Goal: Transaction & Acquisition: Purchase product/service

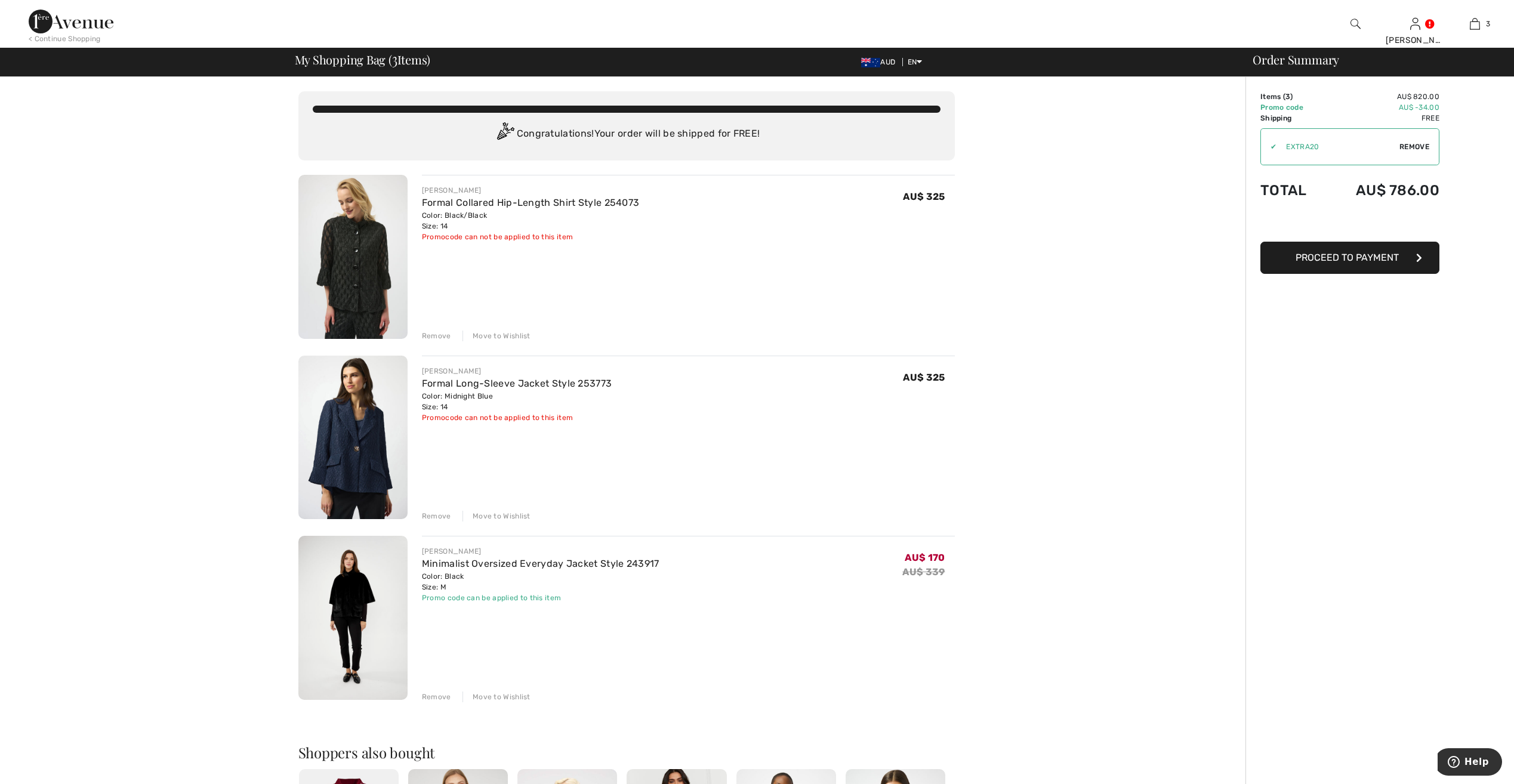
click at [365, 257] on img at bounding box center [353, 257] width 109 height 164
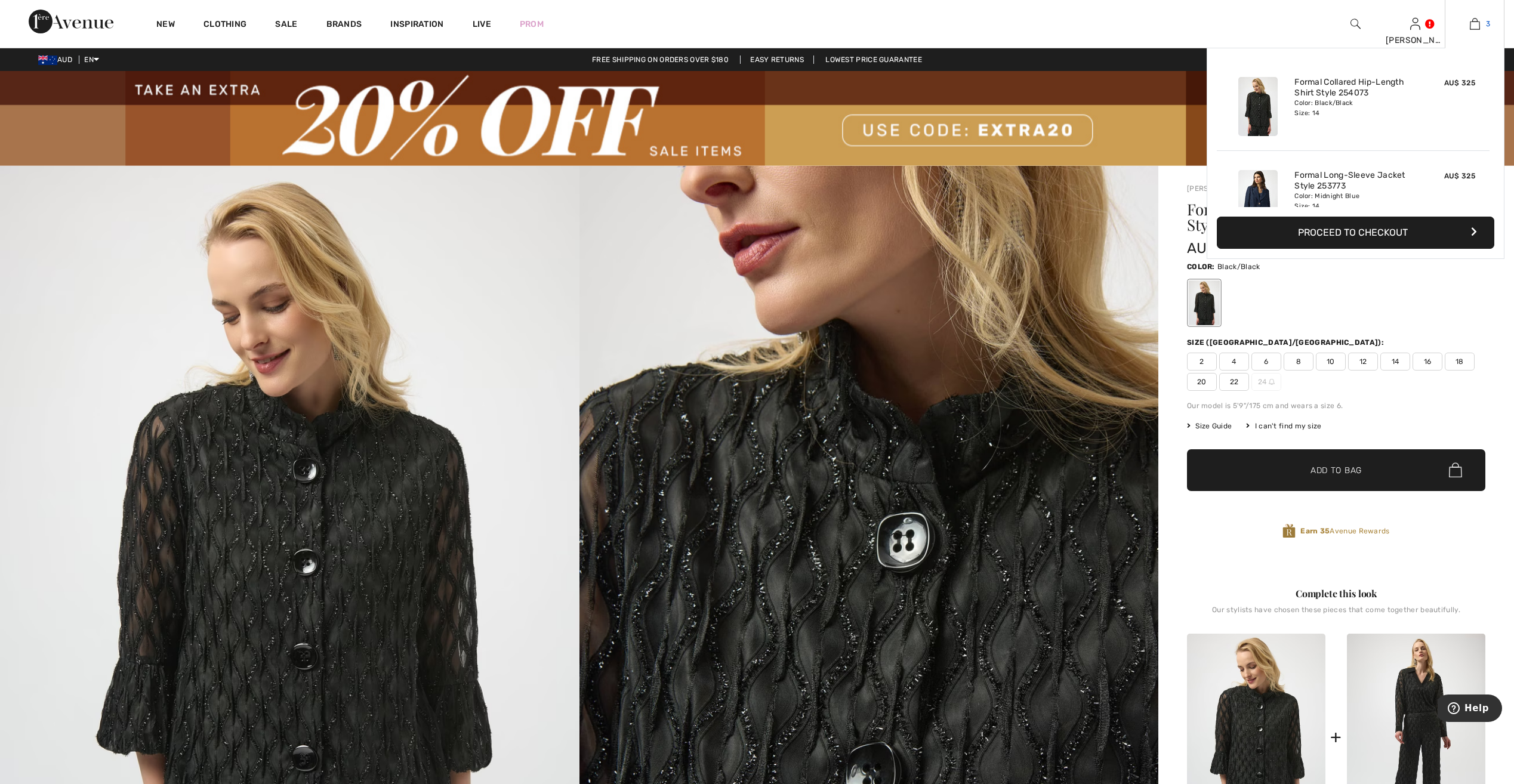
click at [1471, 25] on img at bounding box center [1475, 24] width 10 height 14
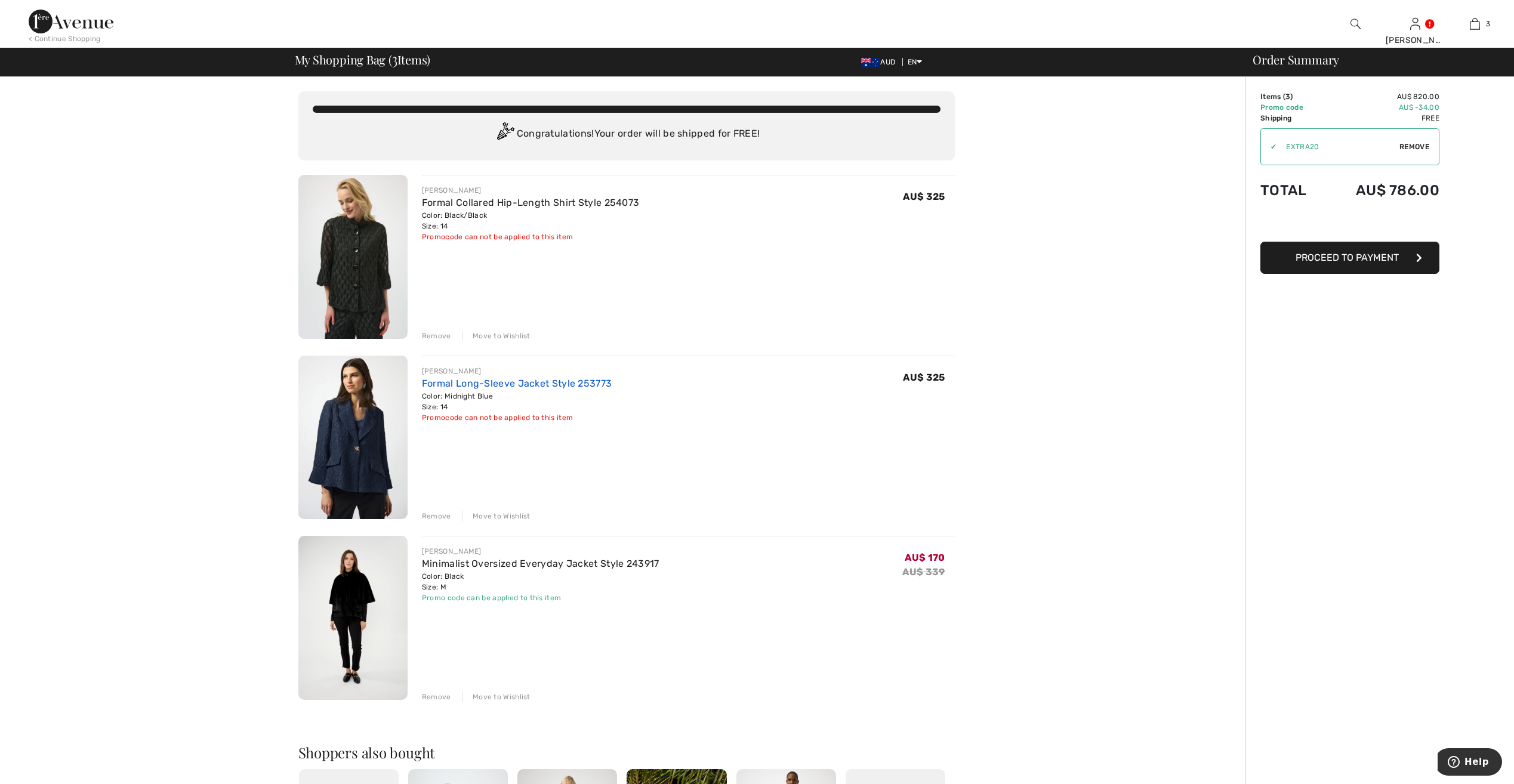
click at [455, 382] on link "Formal Long-Sleeve Jacket Style 253773" at bounding box center [516, 383] width 190 height 11
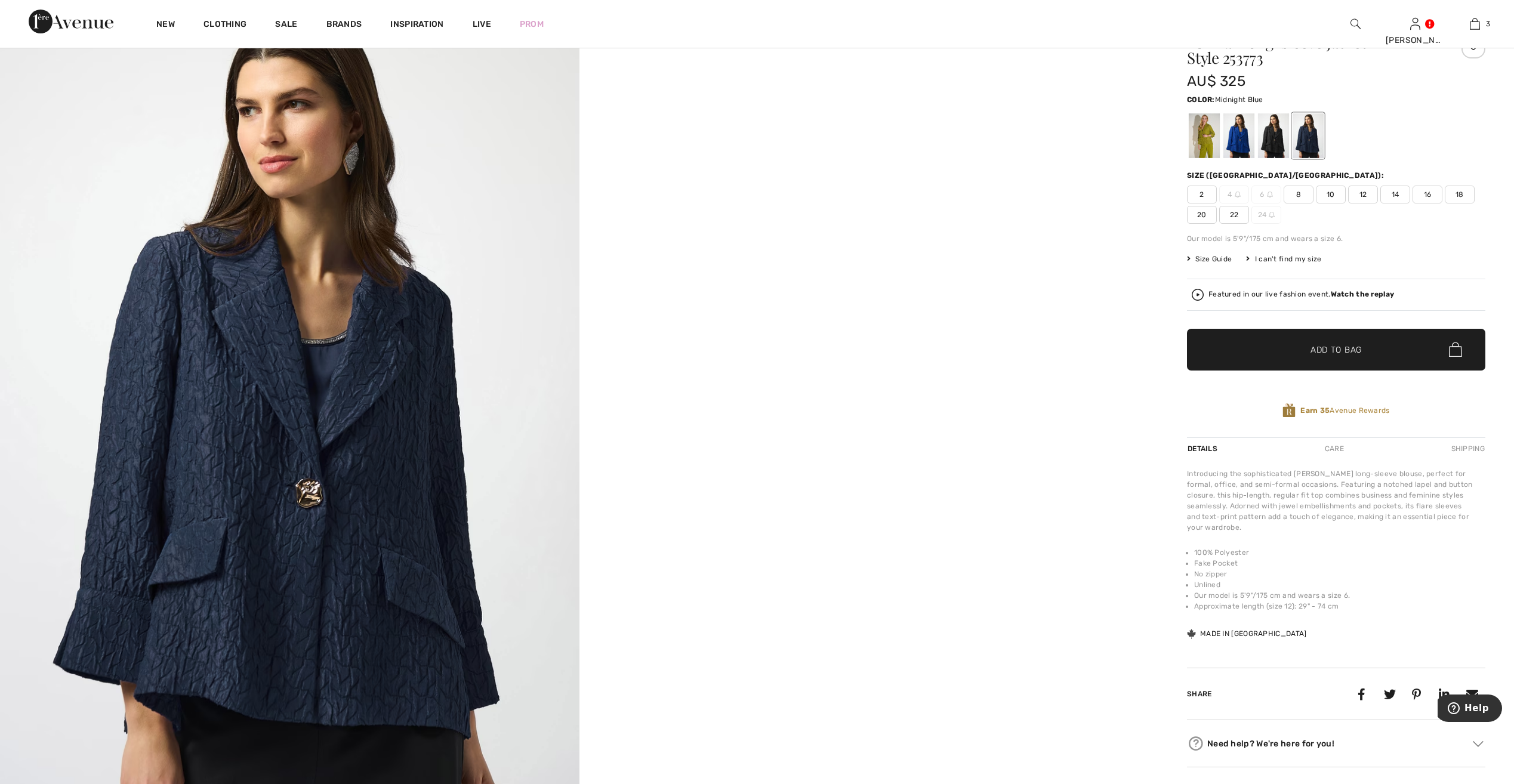
scroll to position [179, 0]
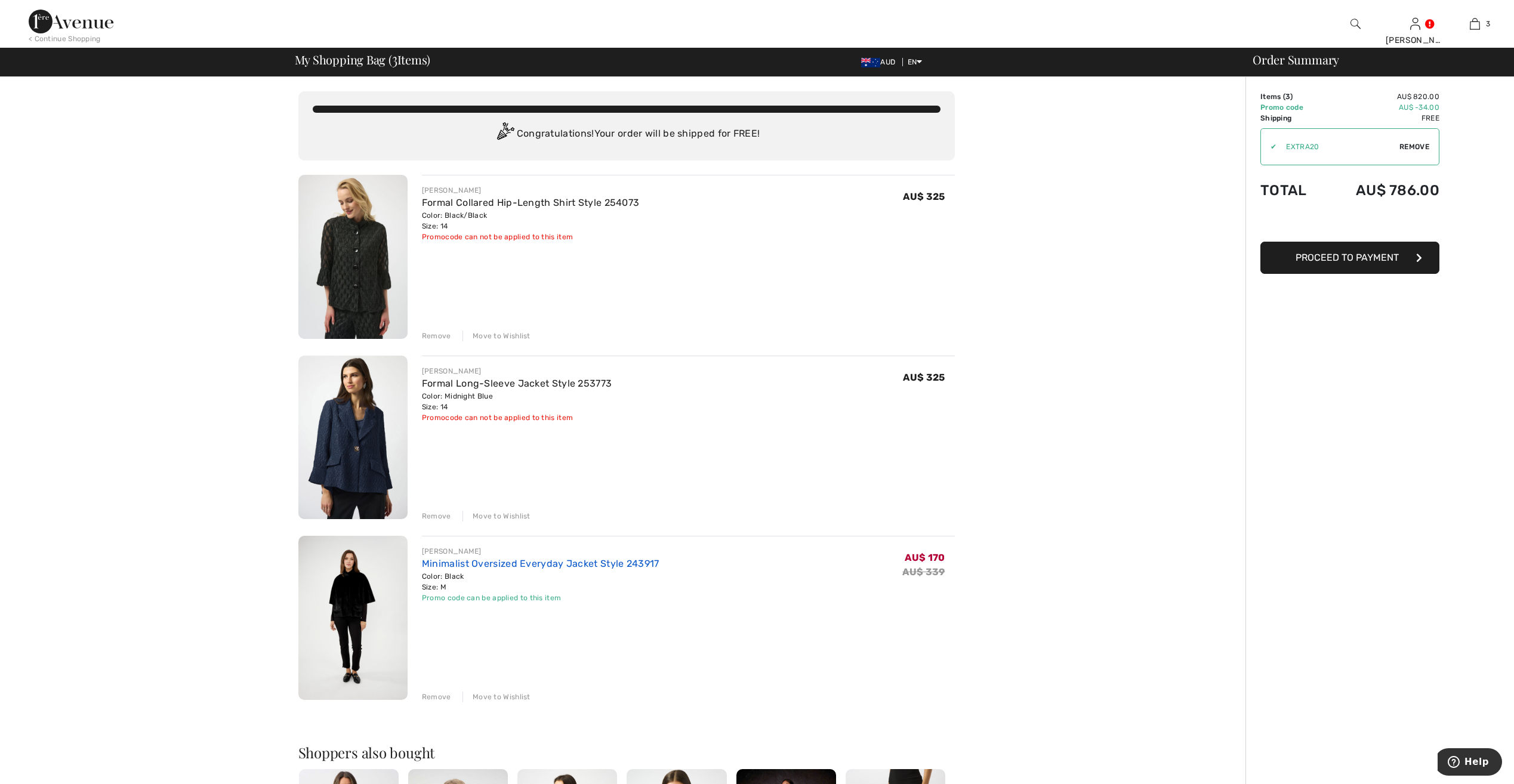
click at [501, 560] on link "Minimalist Oversized Everyday Jacket Style 243917" at bounding box center [540, 563] width 238 height 11
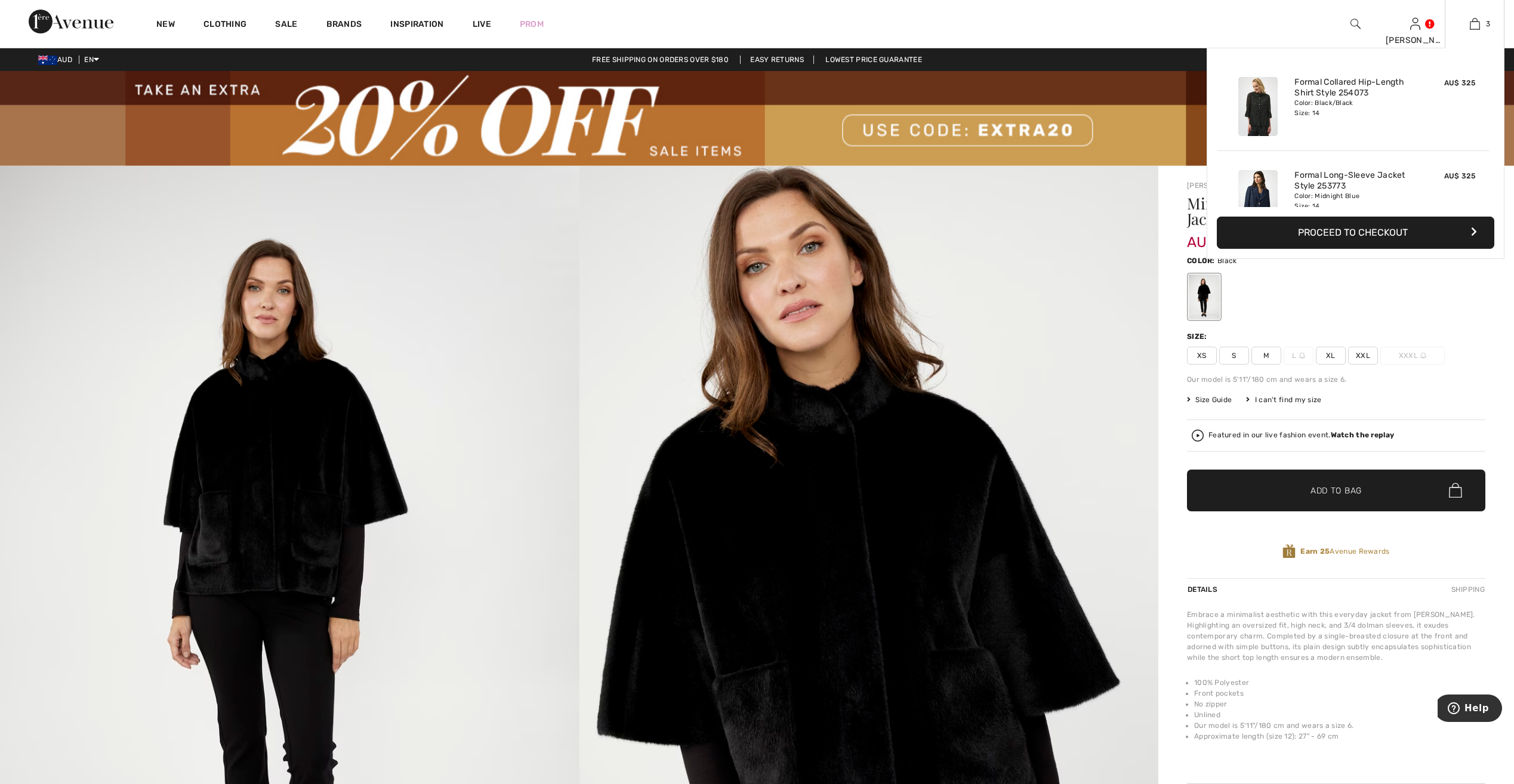
click at [1334, 232] on button "Proceed to Checkout" at bounding box center [1356, 233] width 278 height 32
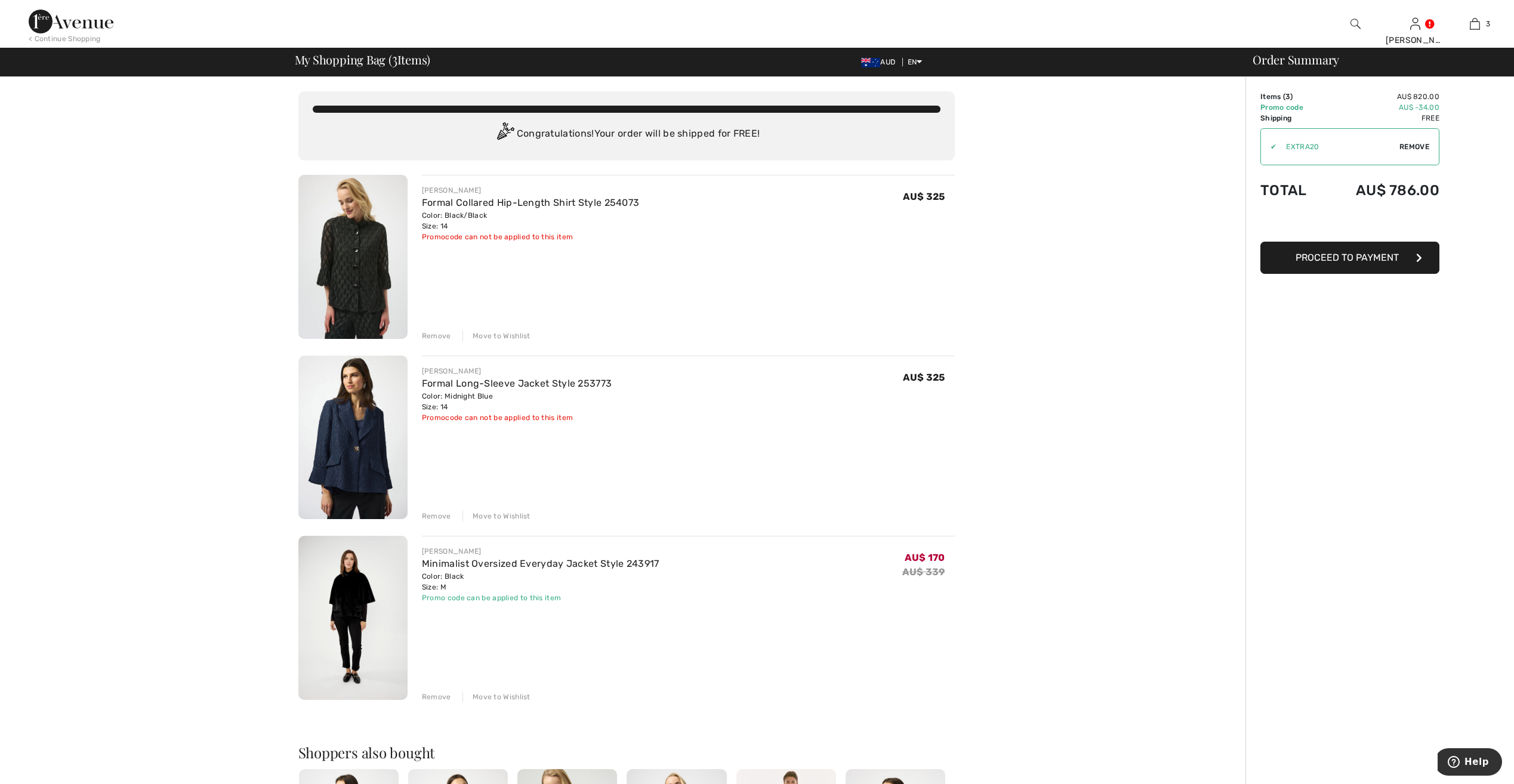
click at [1312, 260] on span "Proceed to Payment" at bounding box center [1347, 257] width 103 height 11
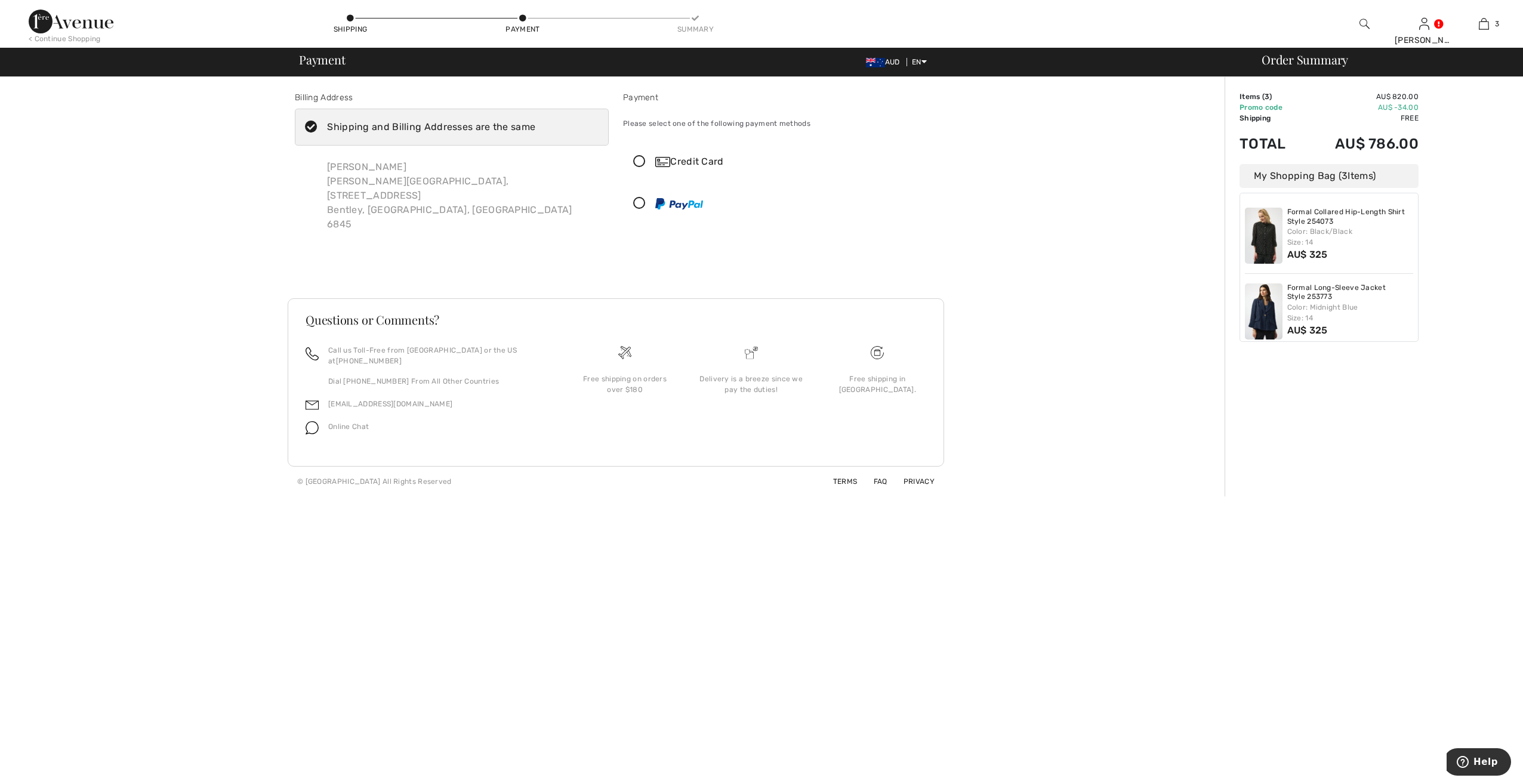
click at [307, 124] on icon at bounding box center [311, 127] width 32 height 13
click at [536, 124] on input "Shipping and Billing Addresses are the same" at bounding box center [539, 127] width 8 height 36
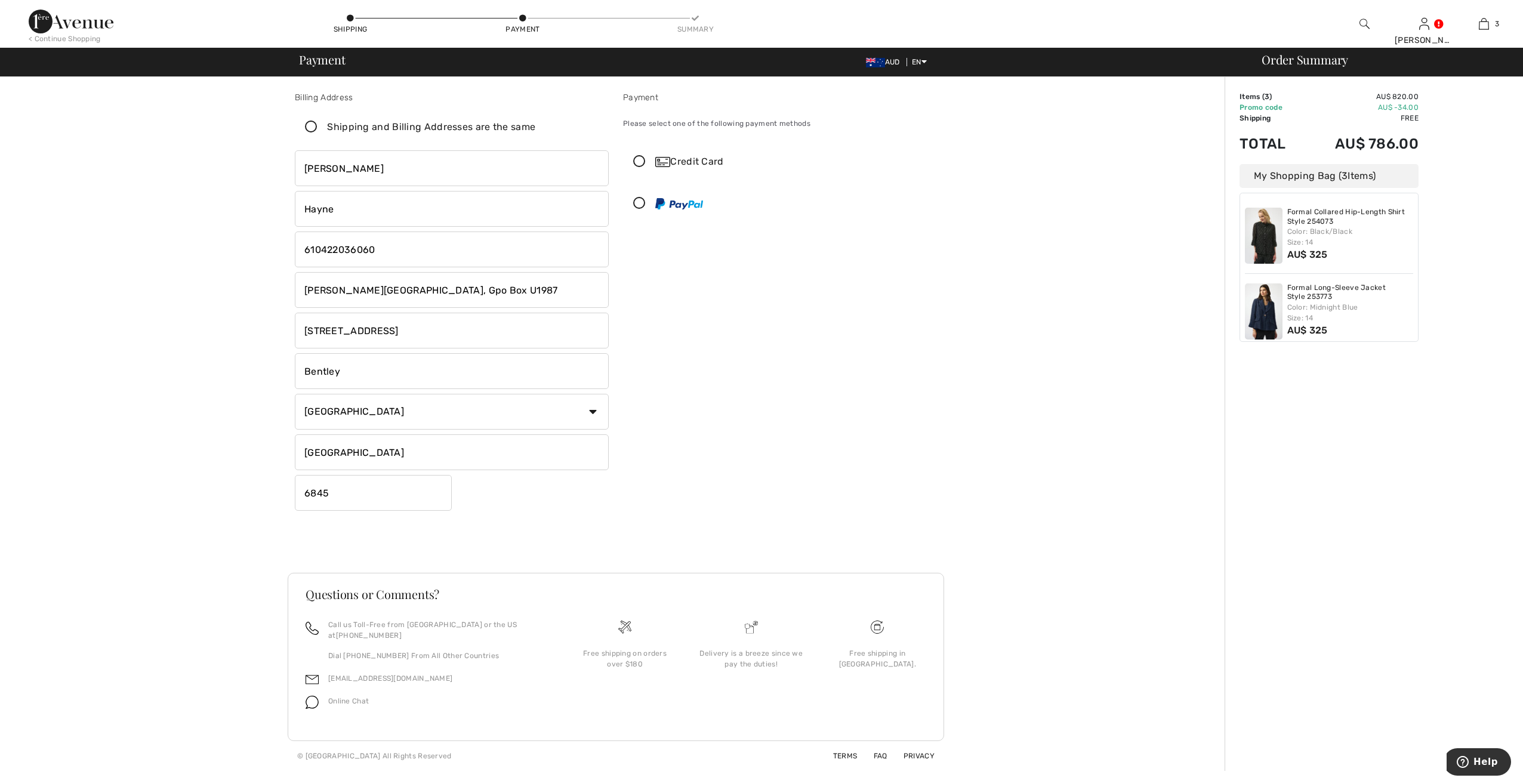
checkbox input "false"
drag, startPoint x: 304, startPoint y: 290, endPoint x: 481, endPoint y: 298, distance: 177.2
click at [481, 298] on input "Curtin University, Gpo Box U1987" at bounding box center [452, 290] width 314 height 36
type input "1408/96 Bow River Crescent, Burswood WA, Australia"
select select "US"
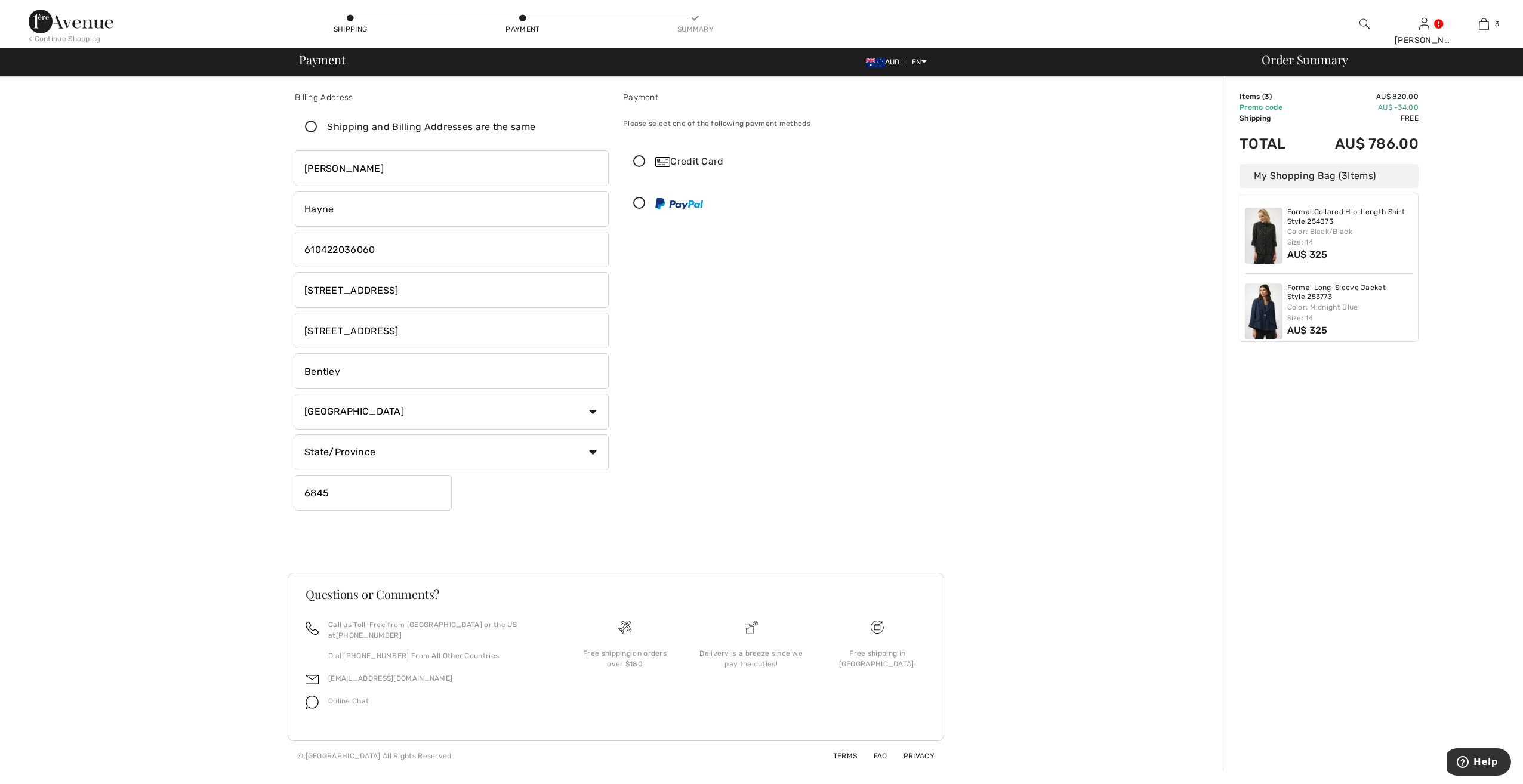
drag, startPoint x: 426, startPoint y: 339, endPoint x: 251, endPoint y: 335, distance: 175.0
click at [251, 335] on div "Billing Address Shipping and Billing Addresses are the same Harlene Hayne Curti…" at bounding box center [616, 423] width 1218 height 694
drag, startPoint x: 383, startPoint y: 332, endPoint x: 268, endPoint y: 331, distance: 115.0
click at [268, 331] on div "Billing Address Shipping and Billing Addresses are the same Harlene Hayne Curti…" at bounding box center [616, 423] width 1218 height 694
drag, startPoint x: 539, startPoint y: 368, endPoint x: 527, endPoint y: 376, distance: 14.4
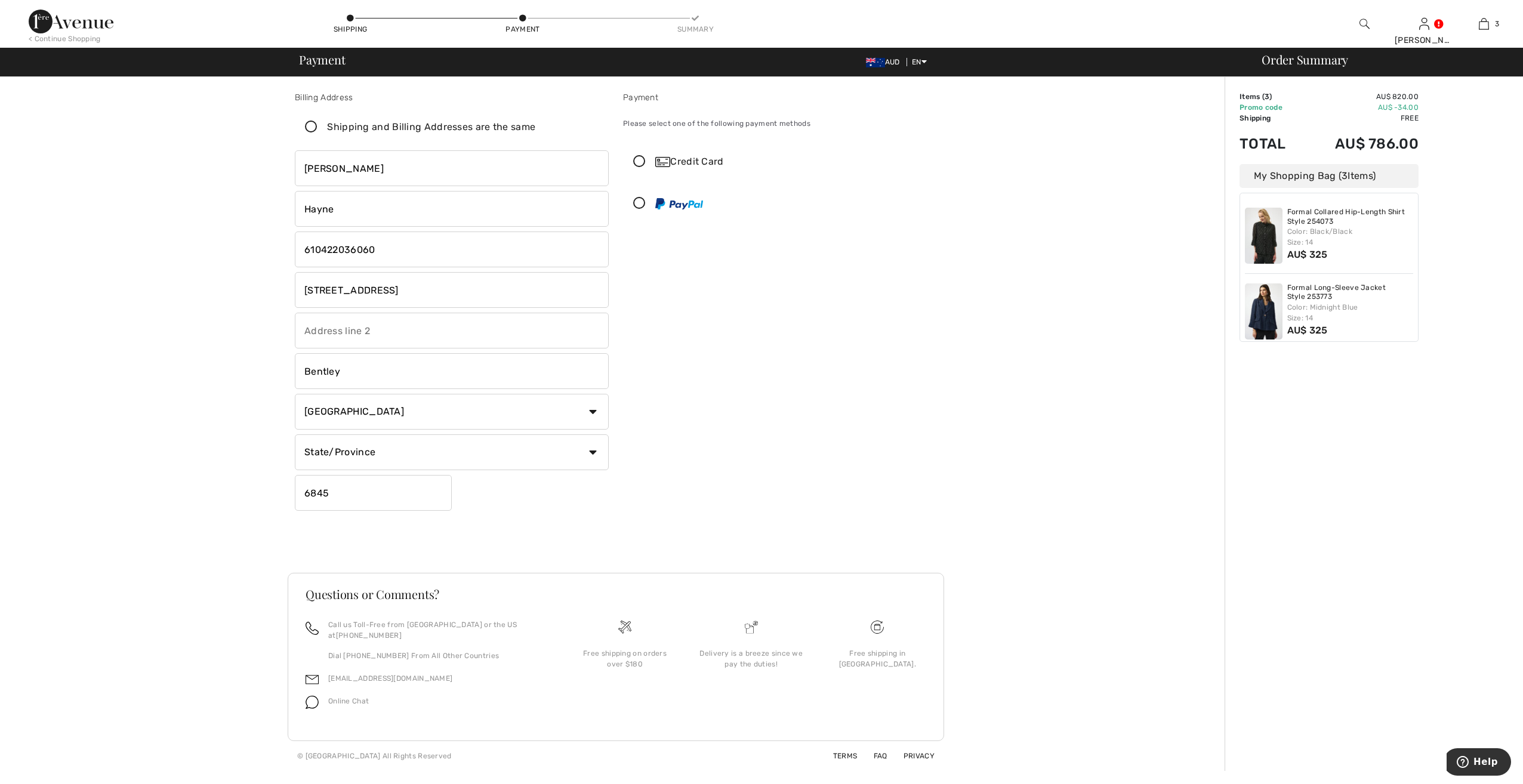
click at [539, 369] on input "Bentley" at bounding box center [452, 371] width 314 height 36
drag, startPoint x: 388, startPoint y: 375, endPoint x: 235, endPoint y: 361, distance: 153.6
click at [239, 361] on div "Billing Address Shipping and Billing Addresses are the same Harlene Hayne Curti…" at bounding box center [616, 423] width 1218 height 694
click at [593, 410] on select "Country Canada United States Afghanistan Aland Islands Albania Algeria American…" at bounding box center [452, 416] width 314 height 36
select select "AU"
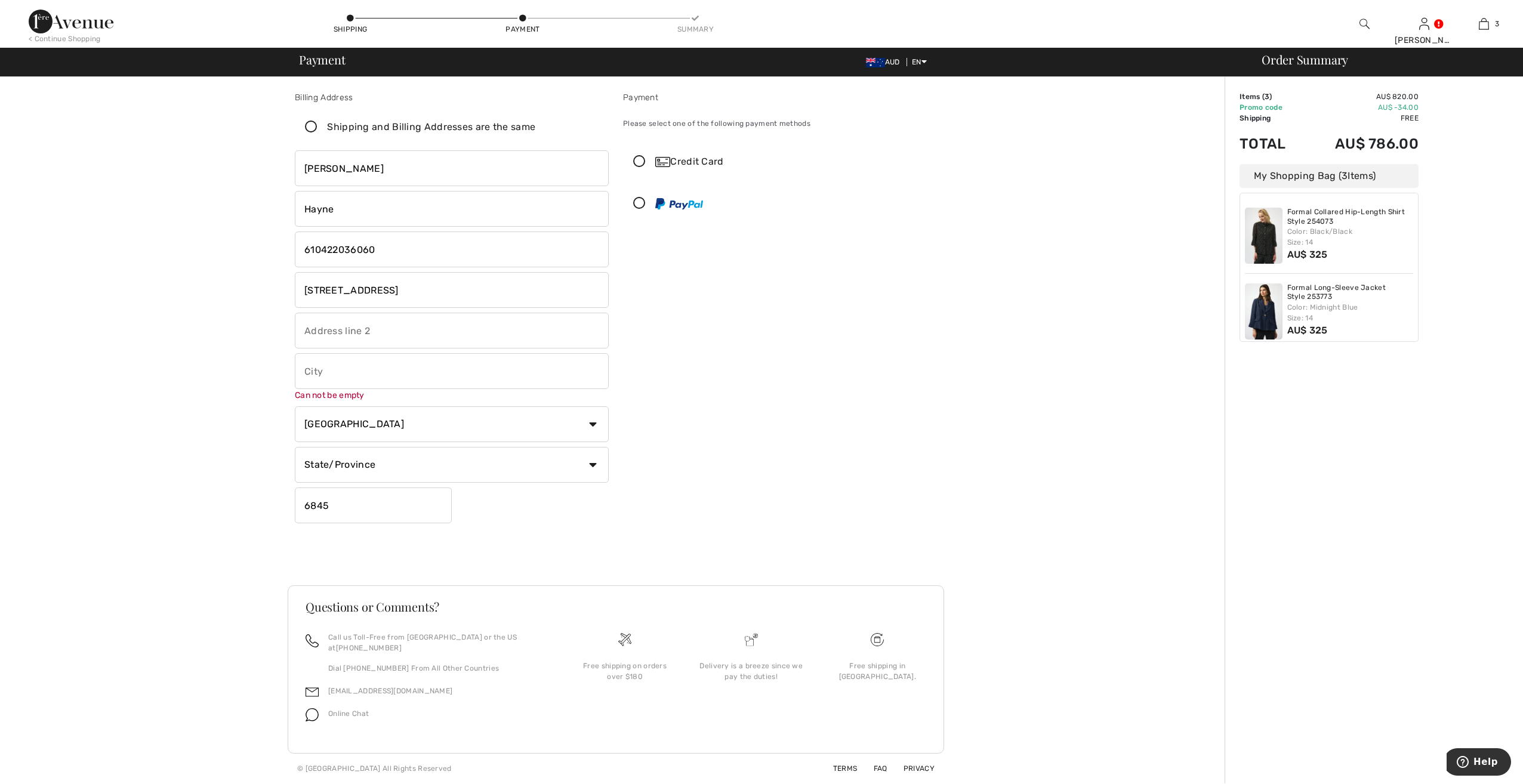
click at [295, 407] on select "Country Canada United States Afghanistan Aland Islands Albania Algeria American…" at bounding box center [452, 425] width 314 height 36
drag, startPoint x: 441, startPoint y: 290, endPoint x: 603, endPoint y: 288, distance: 162.0
click at [603, 288] on input "1408/96 Bow River Crescent, Burswood WA, Australia" at bounding box center [452, 290] width 314 height 36
type input "1408/96 Bow River Crescent"
click at [309, 326] on input "text" at bounding box center [452, 331] width 314 height 36
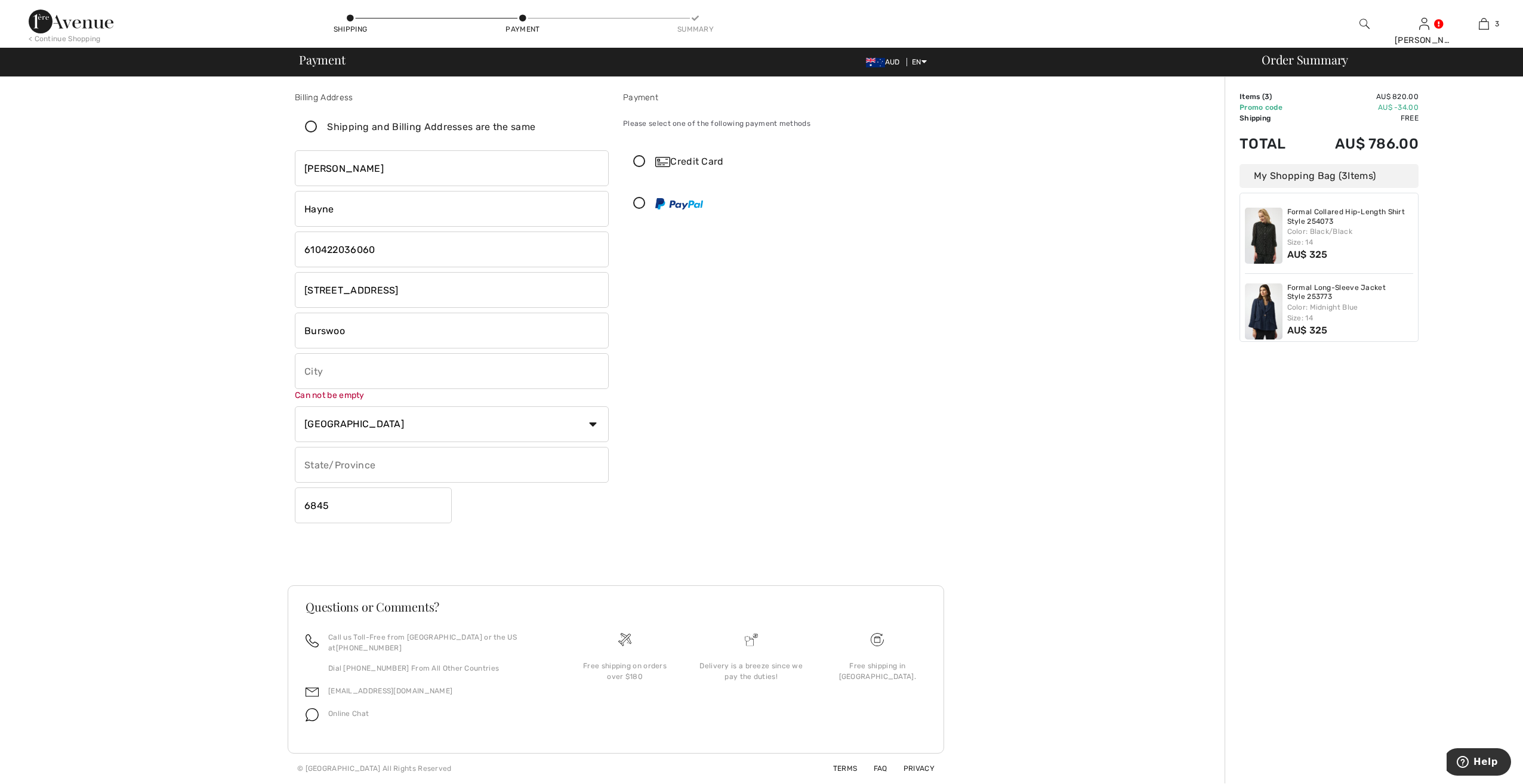
type input "Burswood"
drag, startPoint x: 362, startPoint y: 334, endPoint x: 235, endPoint y: 334, distance: 127.0
click at [235, 334] on div "Billing Address Shipping and Billing Addresses are the same Harlene Hayne Curti…" at bounding box center [616, 430] width 1218 height 707
click at [304, 370] on input "text" at bounding box center [452, 371] width 314 height 36
type input "Burswood"
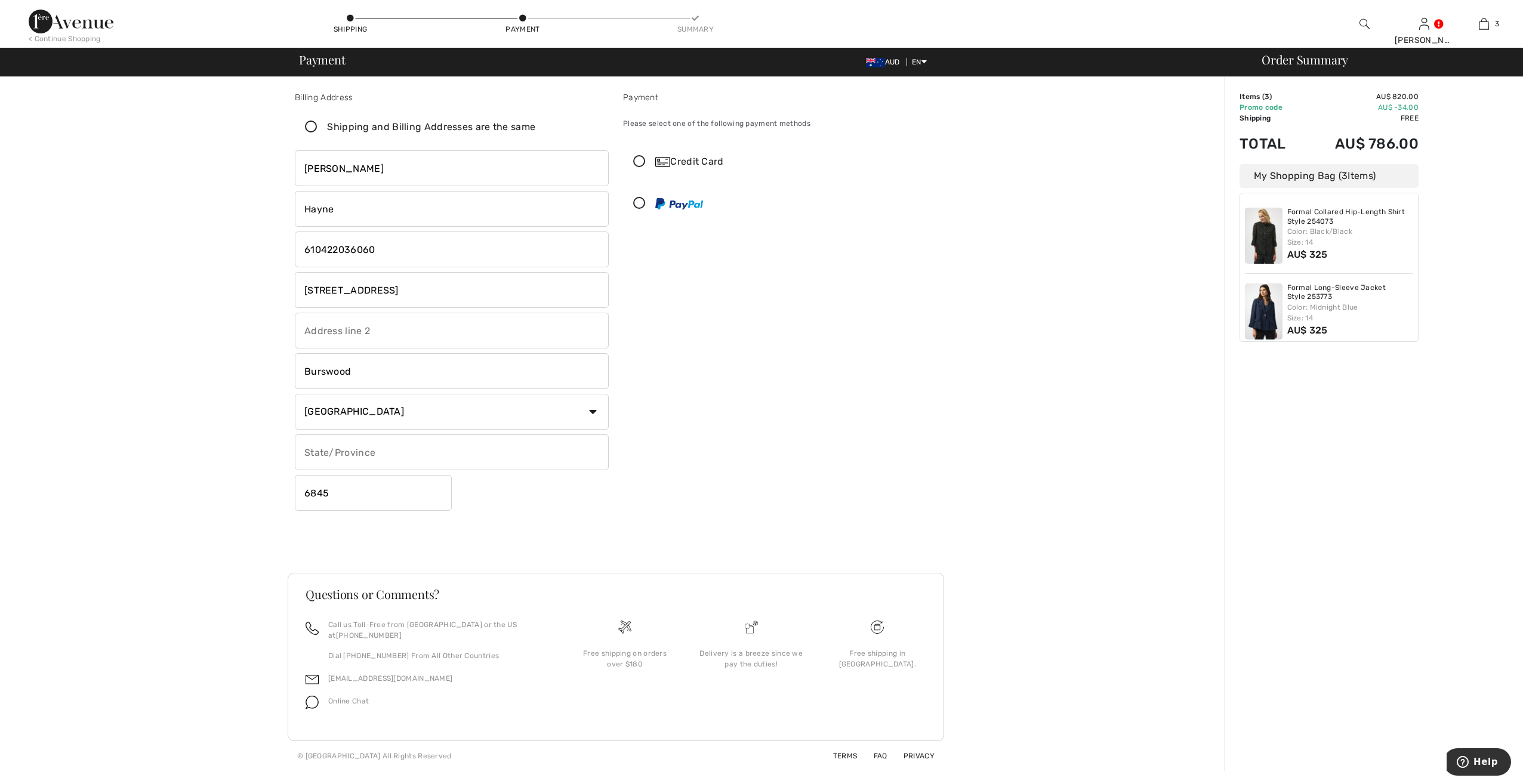
click at [509, 515] on div "Billing Address Shipping and Billing Addresses are the same Harlene Hayne Curti…" at bounding box center [452, 303] width 328 height 424
click at [374, 450] on input "text" at bounding box center [452, 452] width 314 height 36
type input "WA"
drag, startPoint x: 337, startPoint y: 491, endPoint x: 261, endPoint y: 496, distance: 76.2
click at [262, 497] on div "Billing Address Shipping and Billing Addresses are the same Harlene Hayne Curti…" at bounding box center [616, 423] width 1218 height 694
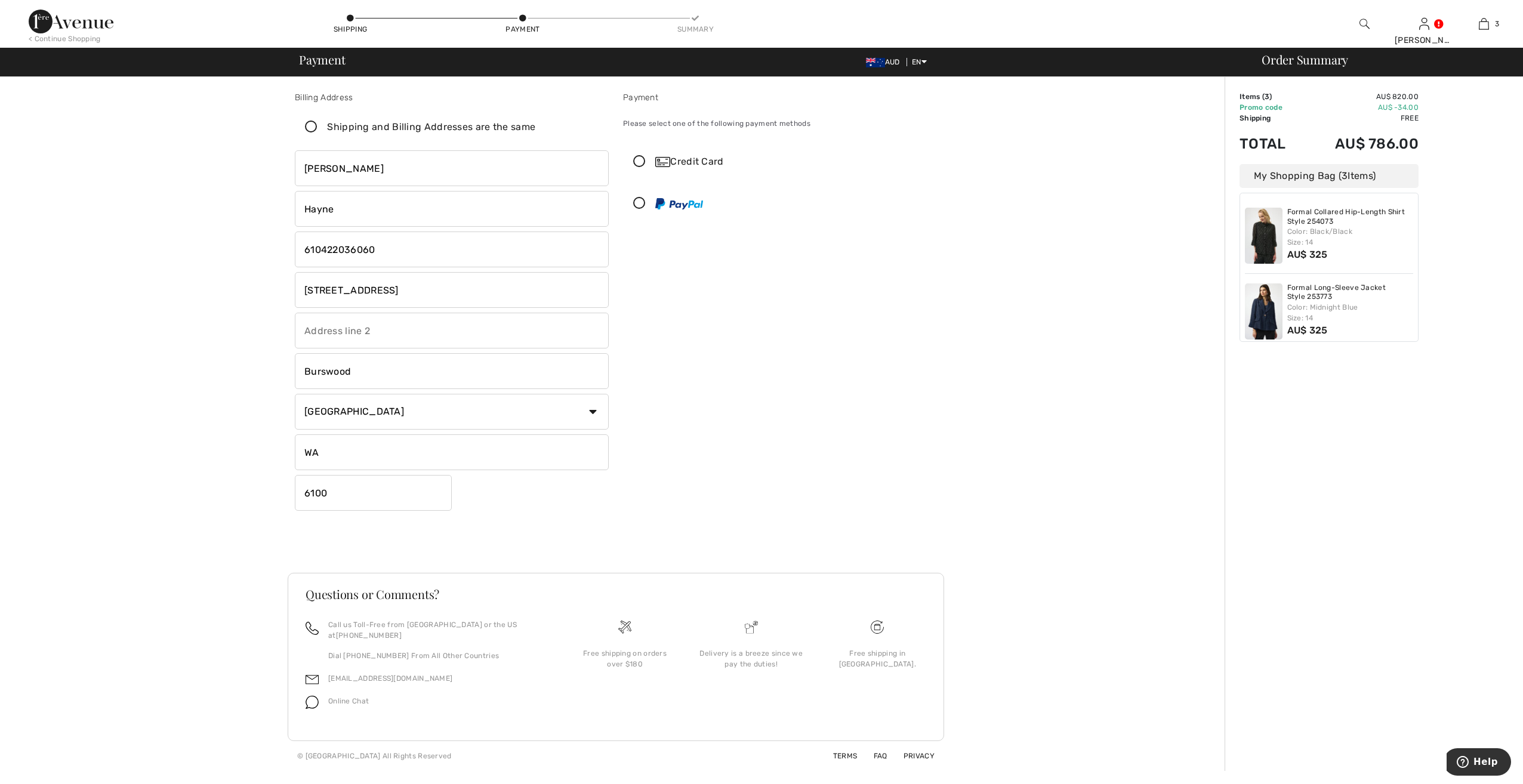
type input "6100"
click at [556, 525] on div "Billing Address Shipping and Billing Addresses are the same Harlene Hayne Curti…" at bounding box center [616, 317] width 657 height 510
click at [309, 124] on icon at bounding box center [311, 127] width 32 height 13
click at [536, 124] on input "Shipping and Billing Addresses are the same" at bounding box center [539, 127] width 8 height 36
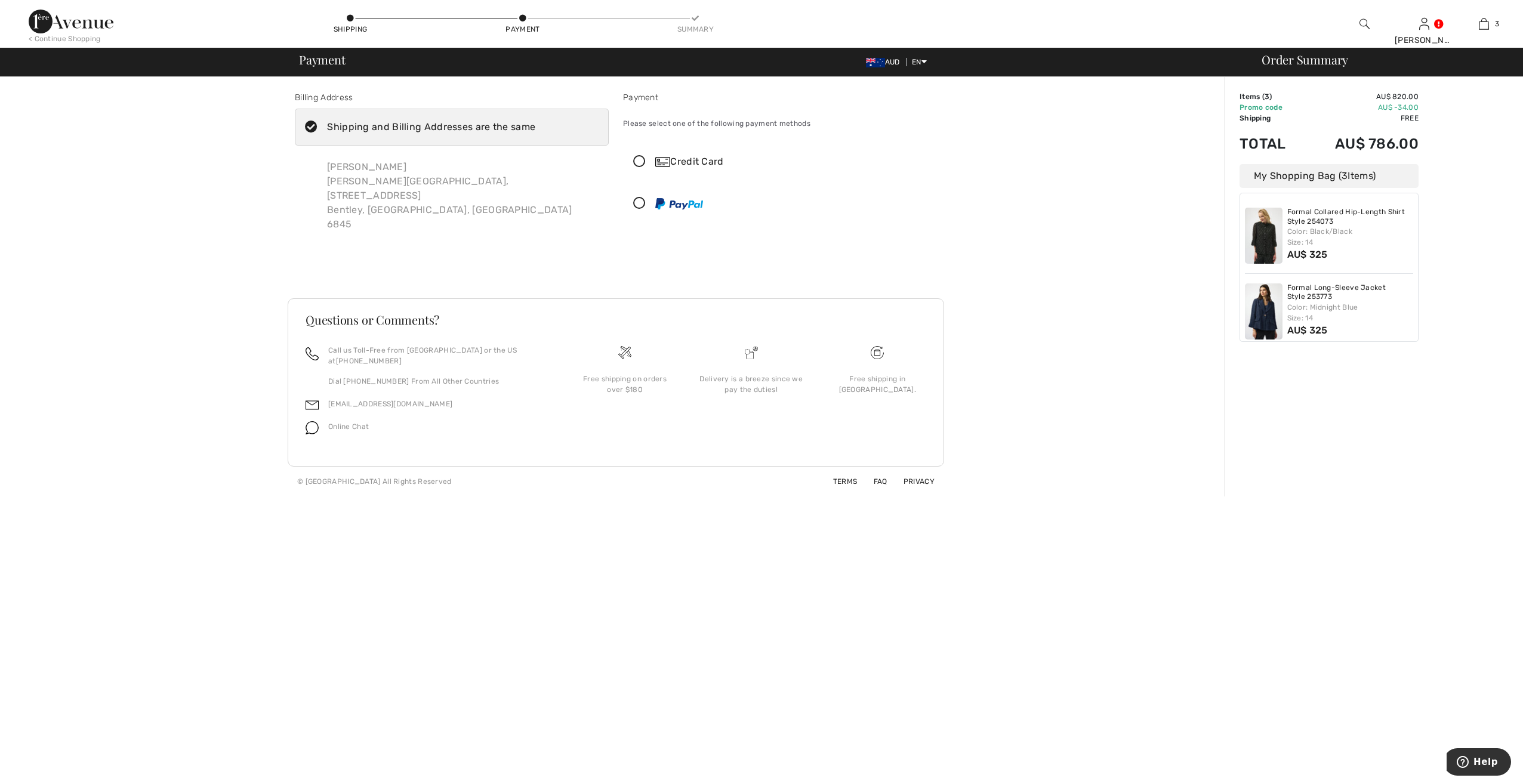
click at [309, 124] on icon at bounding box center [311, 127] width 32 height 13
click at [536, 124] on input "Shipping and Billing Addresses are the same" at bounding box center [539, 127] width 8 height 36
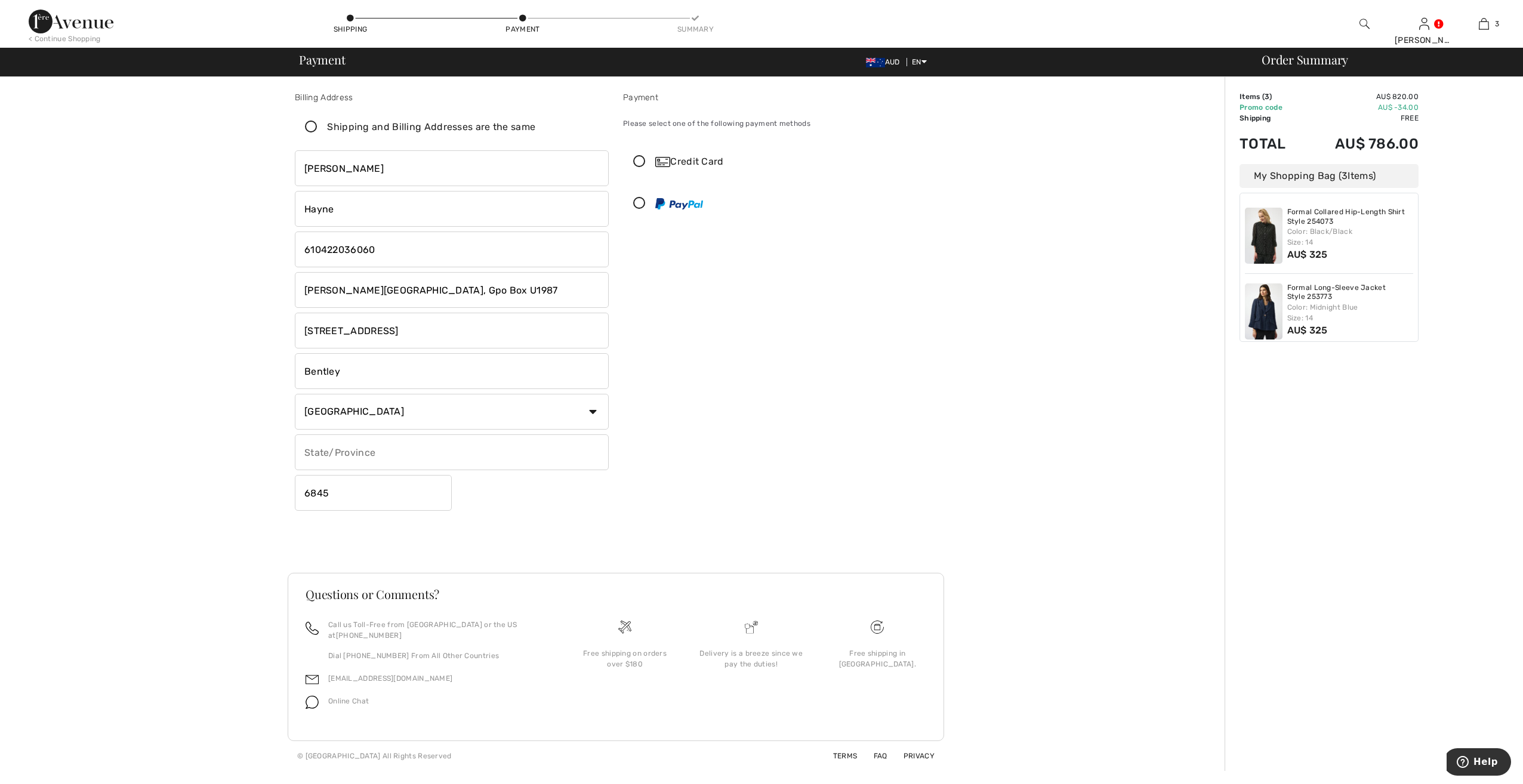
drag, startPoint x: 309, startPoint y: 289, endPoint x: 316, endPoint y: 287, distance: 7.3
click at [316, 287] on input "Curtin University, Gpo Box U1987" at bounding box center [452, 290] width 314 height 36
click at [307, 127] on icon at bounding box center [311, 127] width 32 height 13
click at [536, 127] on input "Shipping and Billing Addresses are the same" at bounding box center [539, 127] width 8 height 36
checkbox input "true"
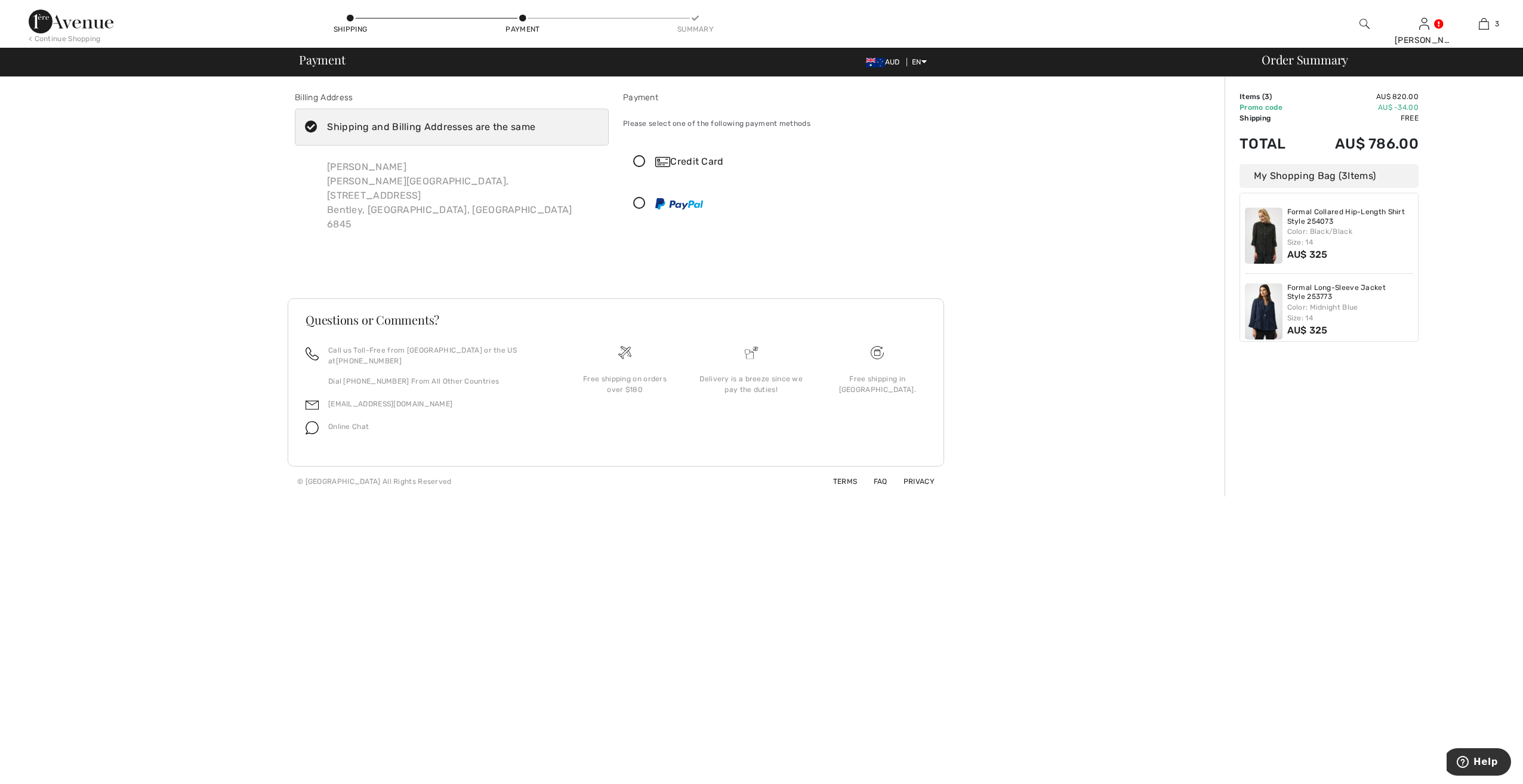
click at [307, 127] on icon at bounding box center [311, 127] width 32 height 13
click at [536, 127] on input "Shipping and Billing Addresses are the same" at bounding box center [539, 127] width 8 height 36
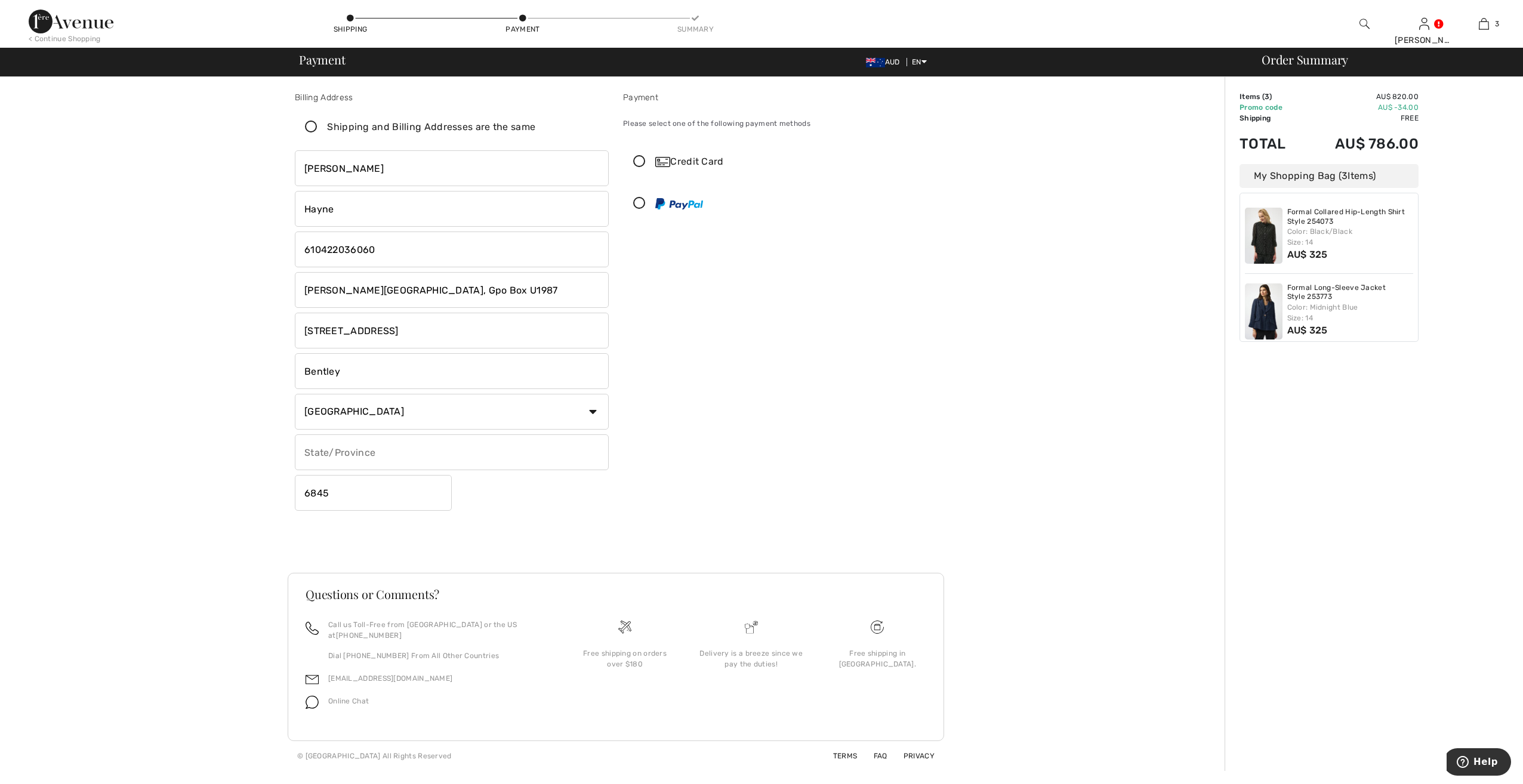
checkbox input "false"
drag, startPoint x: 325, startPoint y: 290, endPoint x: 586, endPoint y: 311, distance: 261.8
click at [578, 316] on div "Harlene Hayne Curtin University, Gpo Box U1987 Building 100, Level 3 Bentley Co…" at bounding box center [452, 331] width 314 height 361
type input "9"
type input "1408/96 Bow River Crescent"
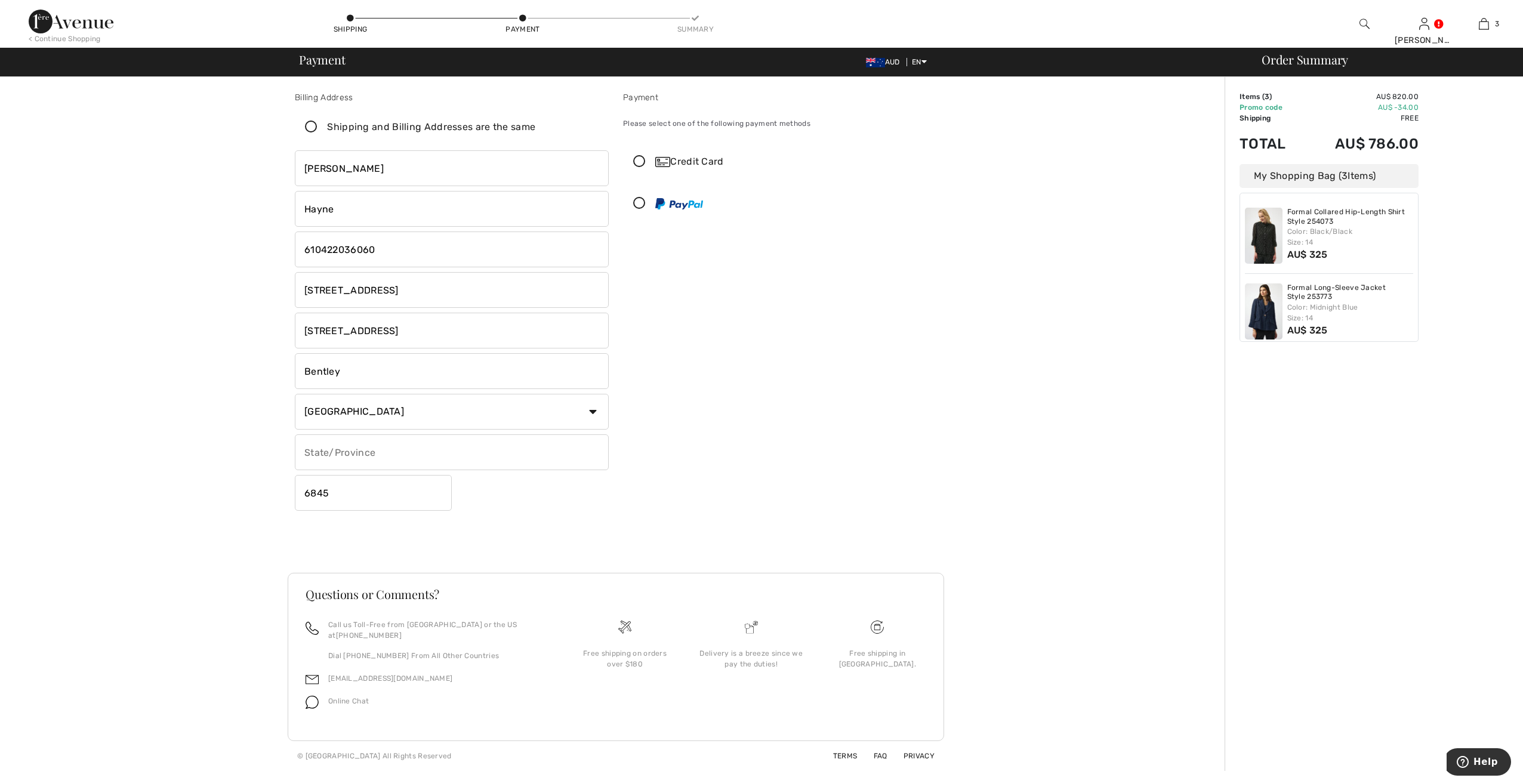
click at [544, 346] on input "Building 100, Level 3" at bounding box center [452, 331] width 314 height 36
drag, startPoint x: 418, startPoint y: 332, endPoint x: 266, endPoint y: 307, distance: 154.0
click at [267, 307] on div "Billing Address Shipping and Billing Addresses are the same Harlene Hayne Curti…" at bounding box center [616, 423] width 1218 height 694
drag, startPoint x: 383, startPoint y: 371, endPoint x: 230, endPoint y: 346, distance: 155.0
click at [230, 346] on div "Billing Address Shipping and Billing Addresses are the same Harlene Hayne Curti…" at bounding box center [616, 423] width 1218 height 694
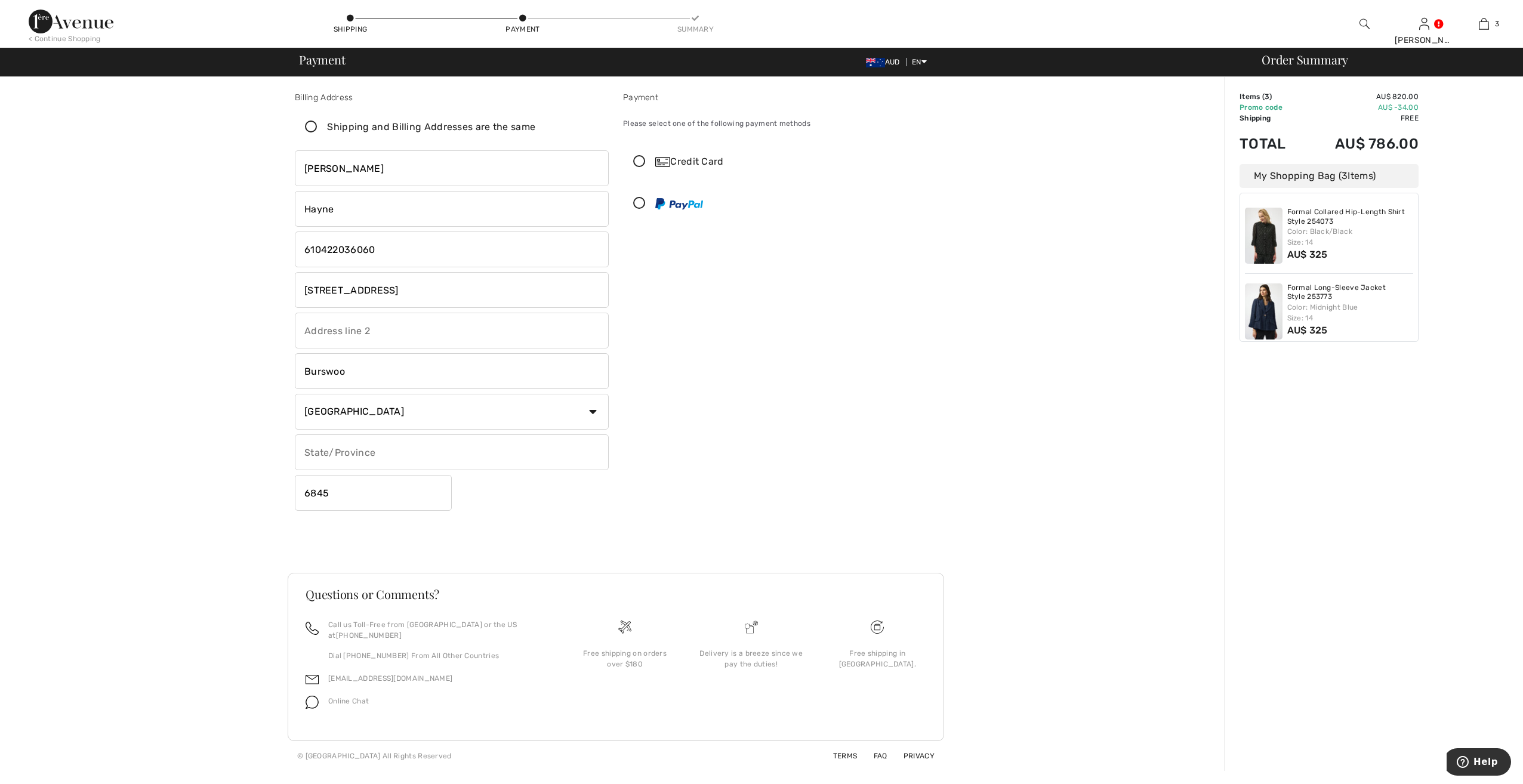
type input "Burswood"
type input "WA"
type input "Burswood"
drag, startPoint x: 344, startPoint y: 497, endPoint x: 278, endPoint y: 485, distance: 67.1
click at [278, 488] on div "Billing Address Shipping and Billing Addresses are the same Harlene Hayne Curti…" at bounding box center [616, 423] width 1218 height 694
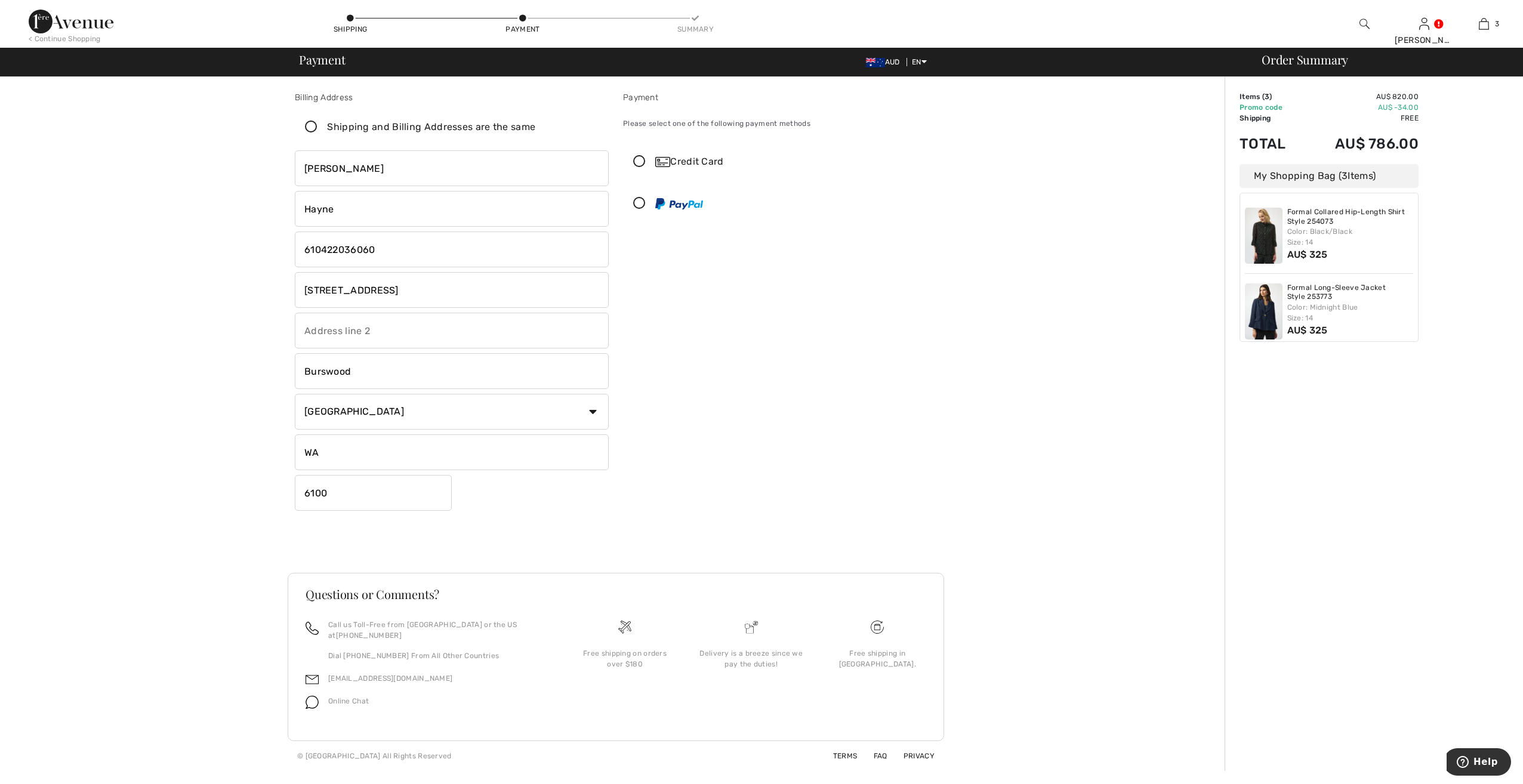
type input "6100"
click at [662, 527] on div "Billing Address Shipping and Billing Addresses are the same Harlene Hayne Curti…" at bounding box center [616, 317] width 657 height 510
click at [641, 161] on icon at bounding box center [639, 162] width 32 height 13
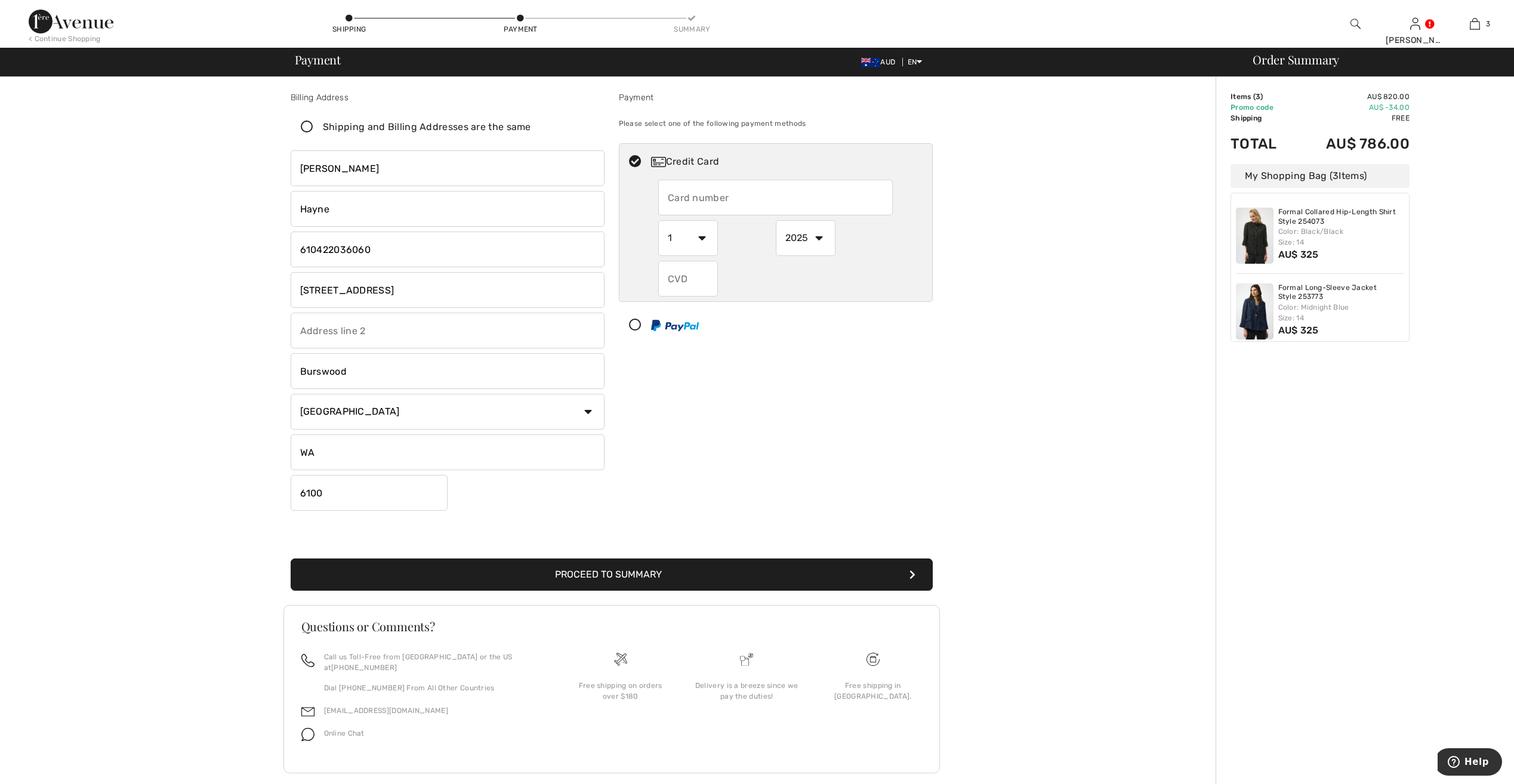
click at [692, 197] on input "text" at bounding box center [776, 197] width 235 height 36
click at [317, 245] on input "phone" at bounding box center [447, 250] width 314 height 36
type input "61422036060"
click at [683, 198] on input "text" at bounding box center [776, 197] width 235 height 36
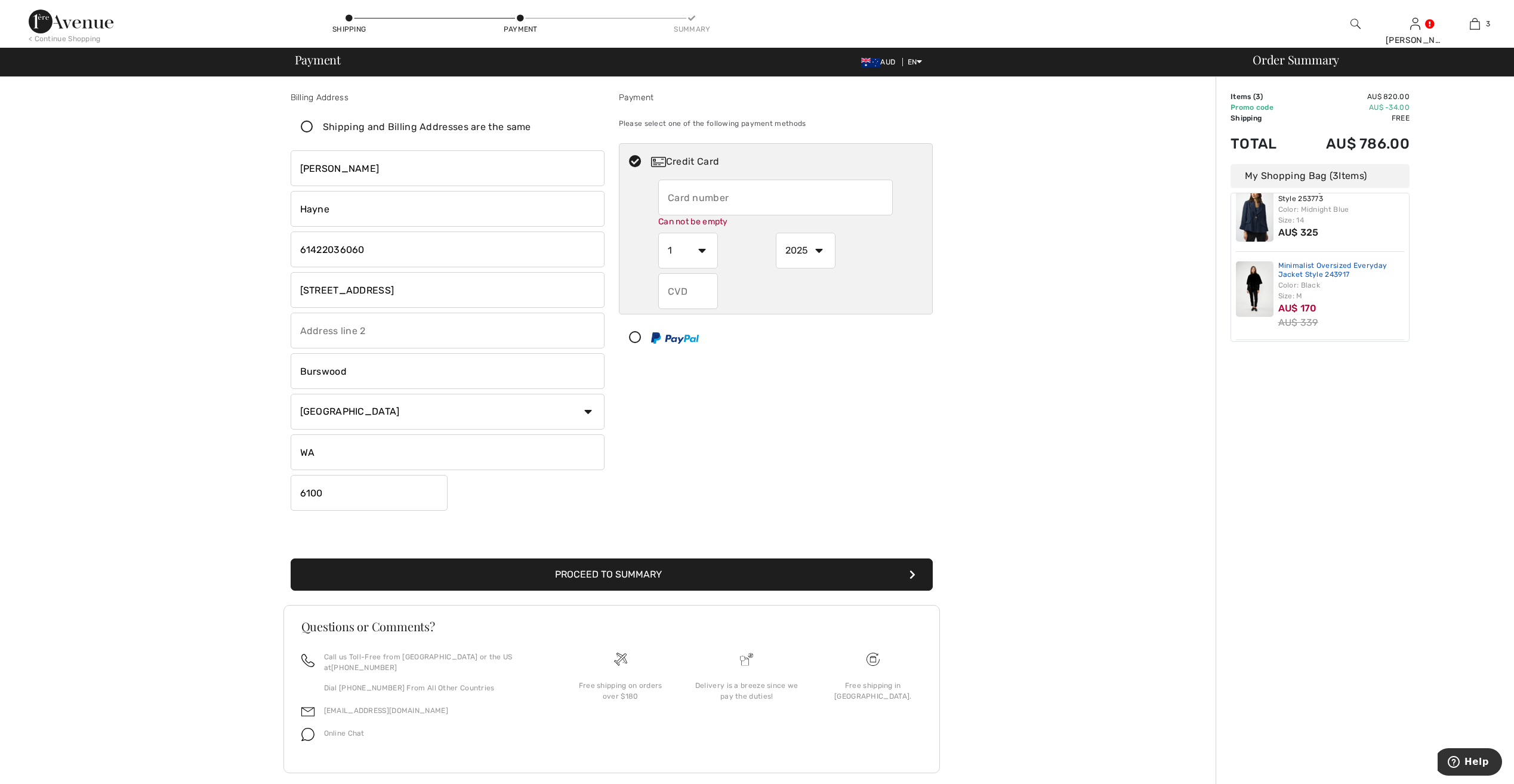
scroll to position [98, 0]
click at [716, 190] on input "text" at bounding box center [776, 197] width 235 height 36
type input "4434990000449181"
click at [701, 248] on select "1 2 3 4 5 6 7 8 9 10 11 12" at bounding box center [689, 238] width 60 height 36
select select "10"
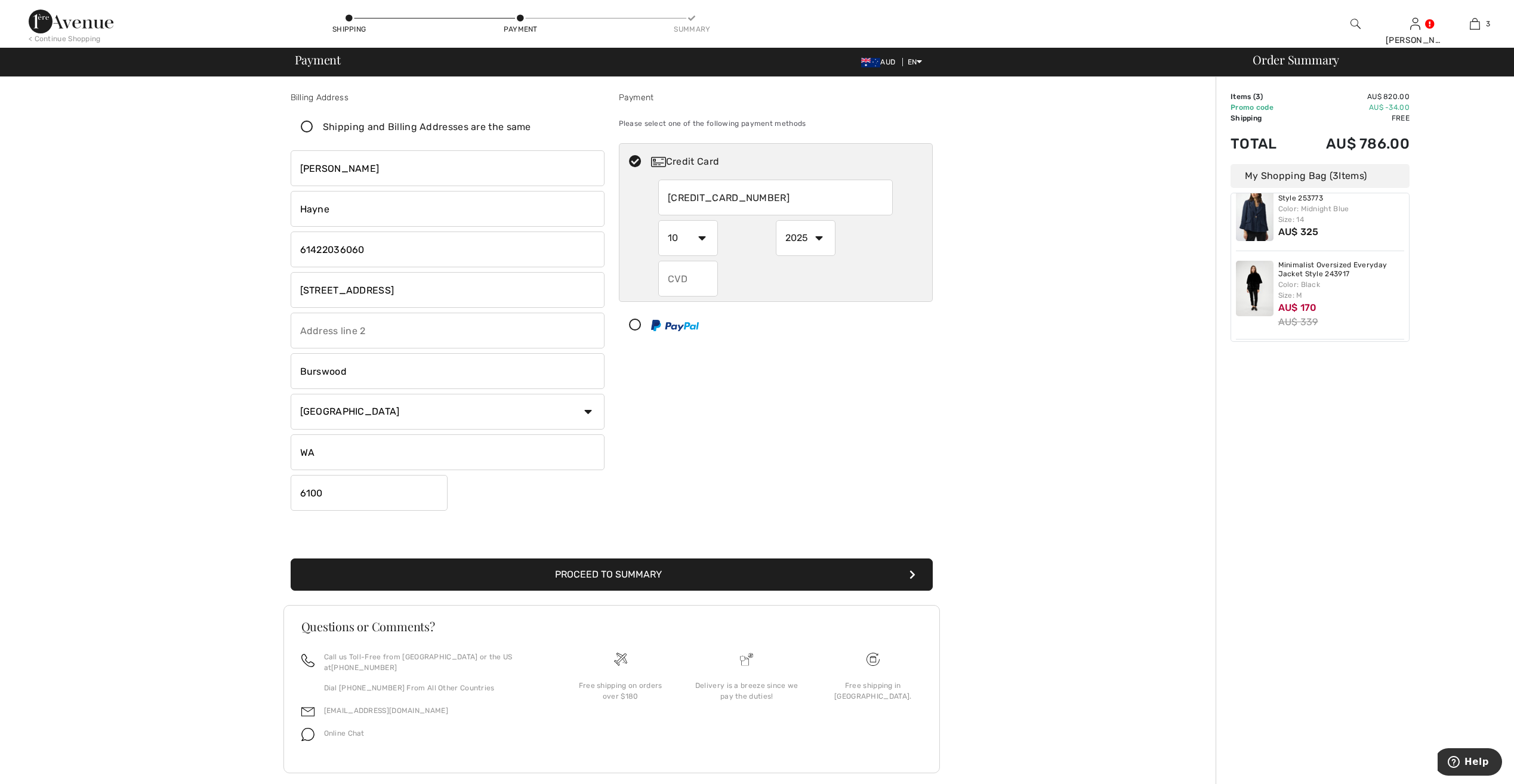
click at [659, 220] on select "1 2 3 4 5 6 7 8 9 10 11 12" at bounding box center [689, 238] width 60 height 36
click at [815, 231] on select "2025 2026 2027 2028 2029 2030 2031 2032 2033 2034 2035" at bounding box center [806, 238] width 60 height 36
select select "2026"
click at [776, 220] on select "2025 2026 2027 2028 2029 2030 2031 2032 2033 2034 2035" at bounding box center [806, 238] width 60 height 36
click at [695, 277] on input "text" at bounding box center [689, 279] width 60 height 36
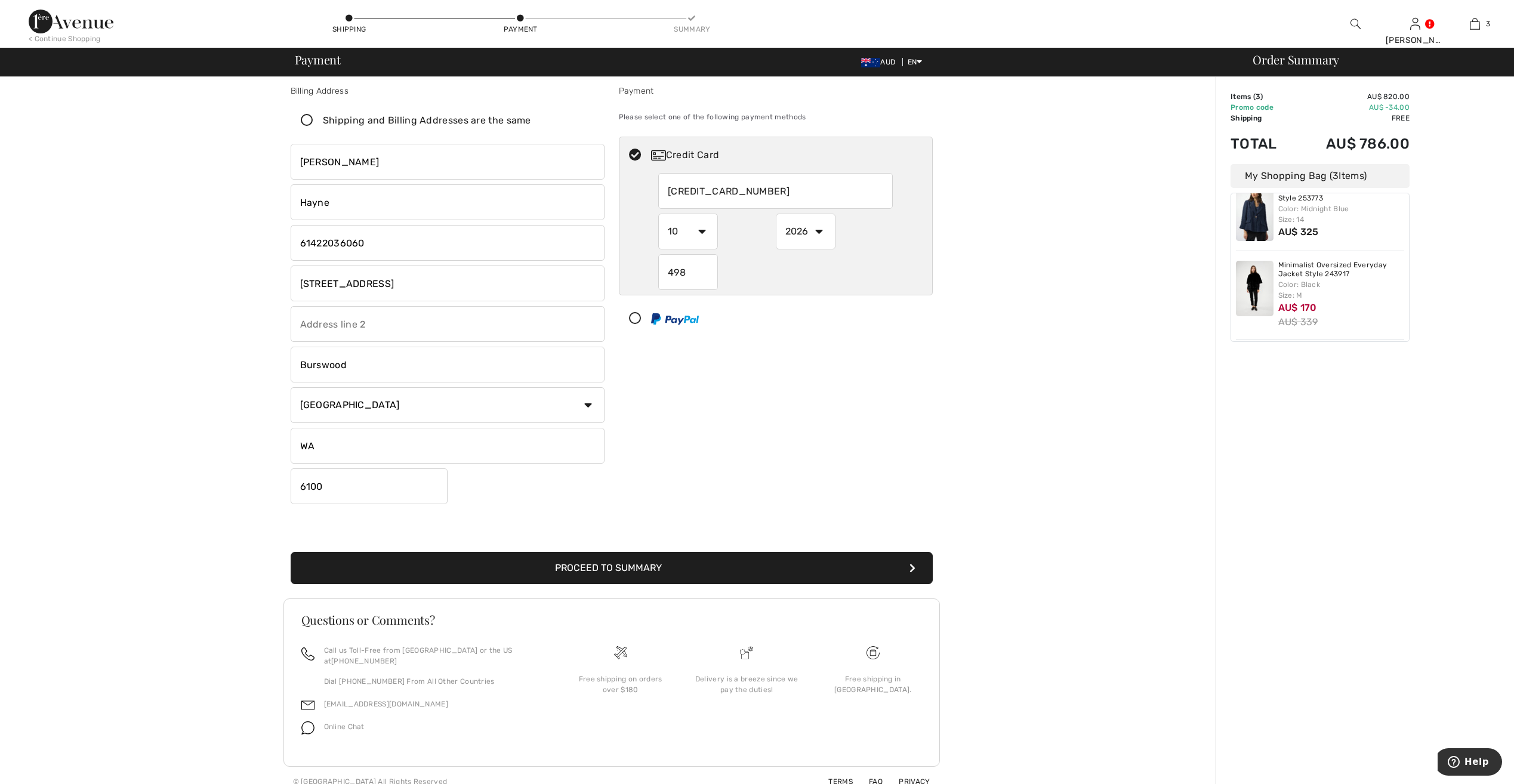
scroll to position [8, 0]
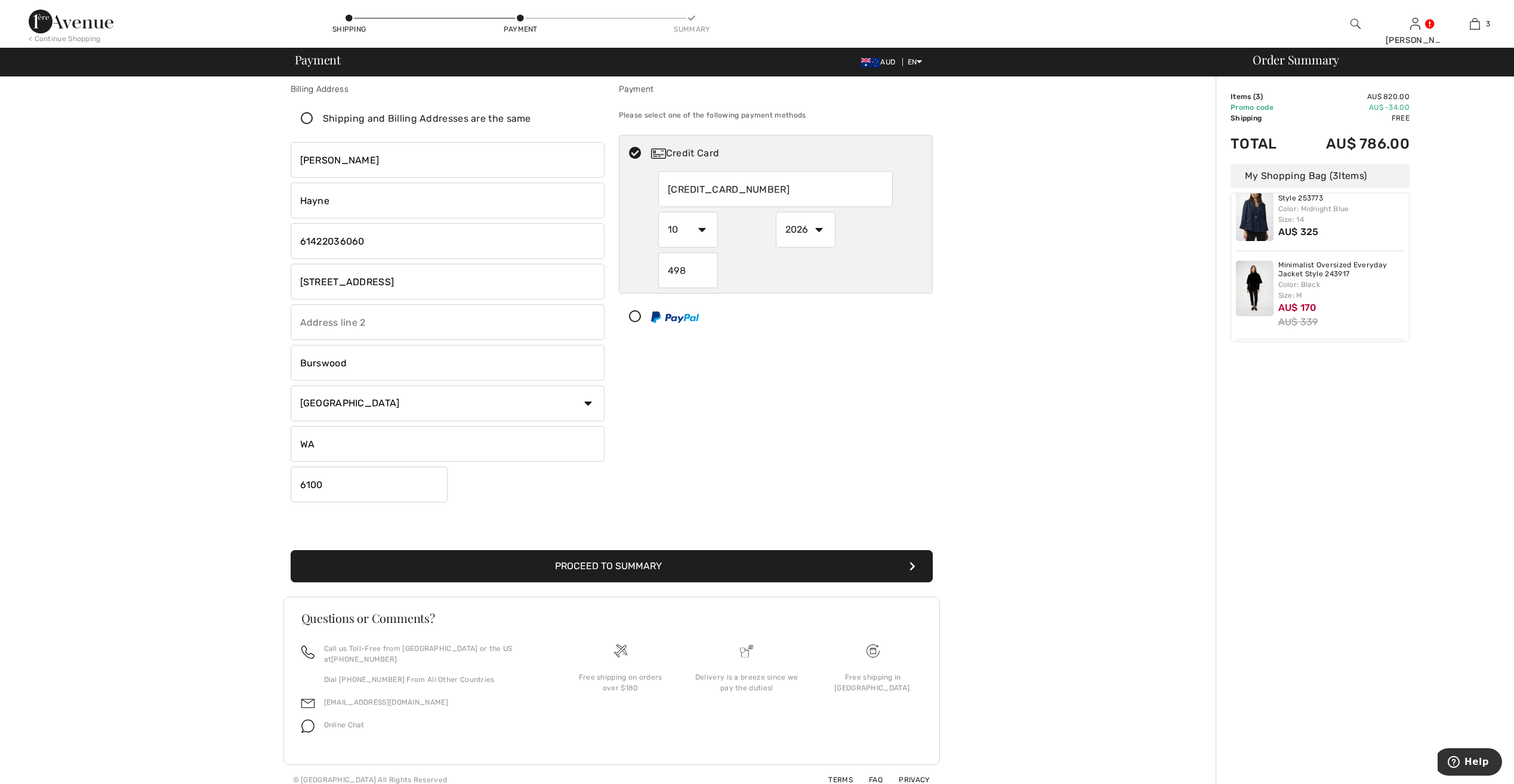
type input "498"
click at [913, 388] on div "Payment Please select one of the following payment methods Credit Card 44349900…" at bounding box center [776, 295] width 328 height 424
click at [914, 566] on icon "submit" at bounding box center [912, 566] width 6 height 10
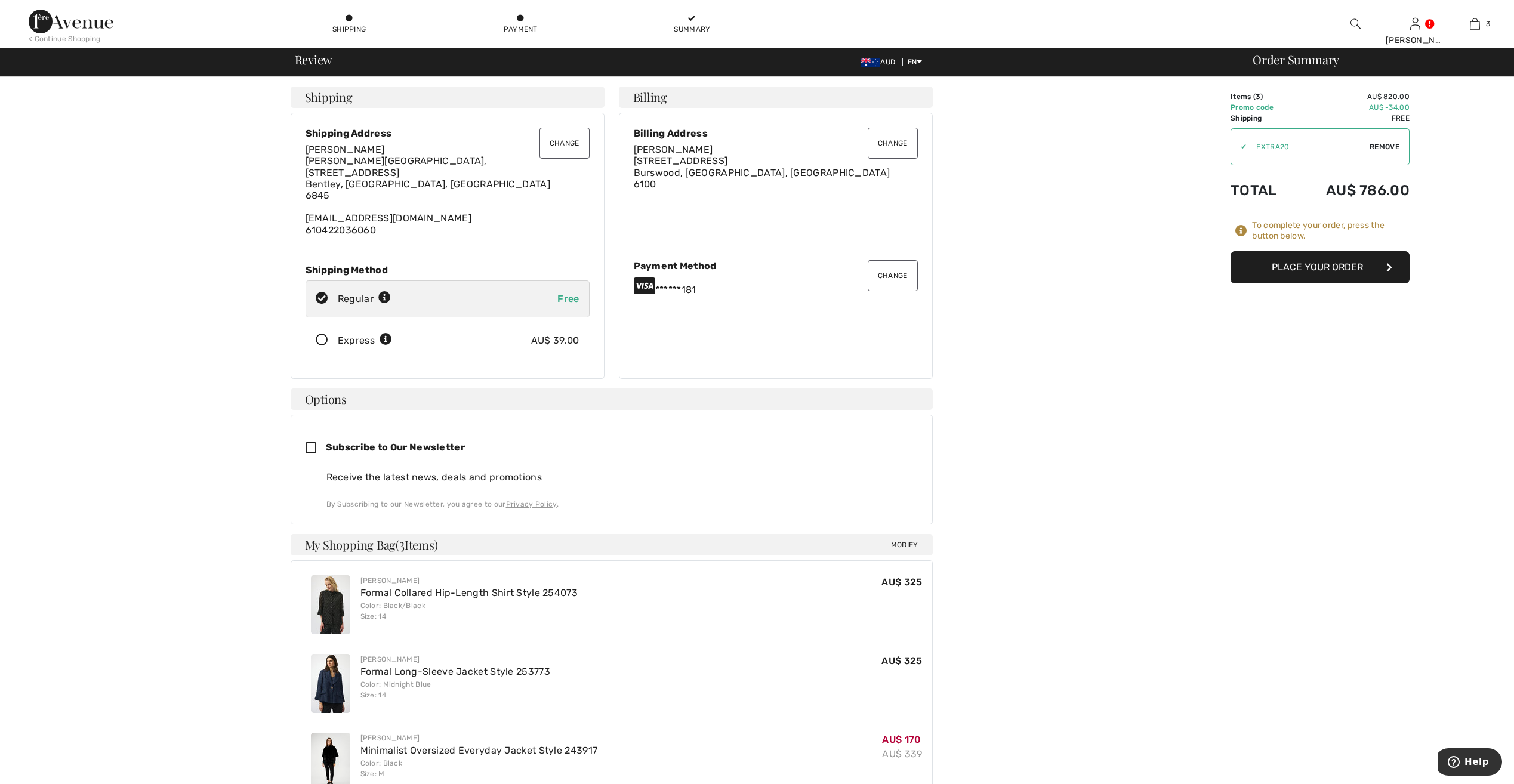
click at [555, 142] on button "Change" at bounding box center [564, 143] width 50 height 31
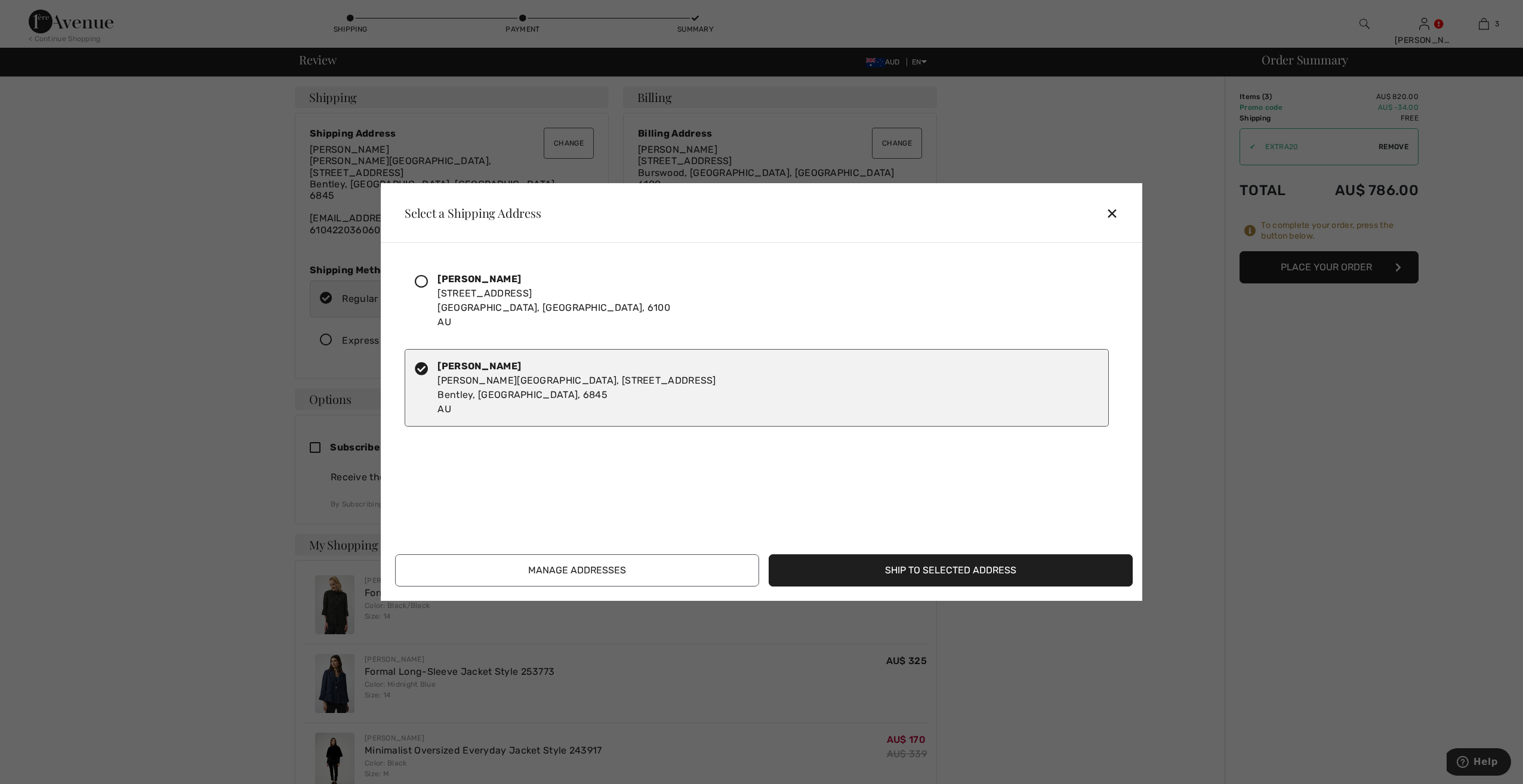
click at [420, 280] on icon at bounding box center [422, 282] width 13 height 13
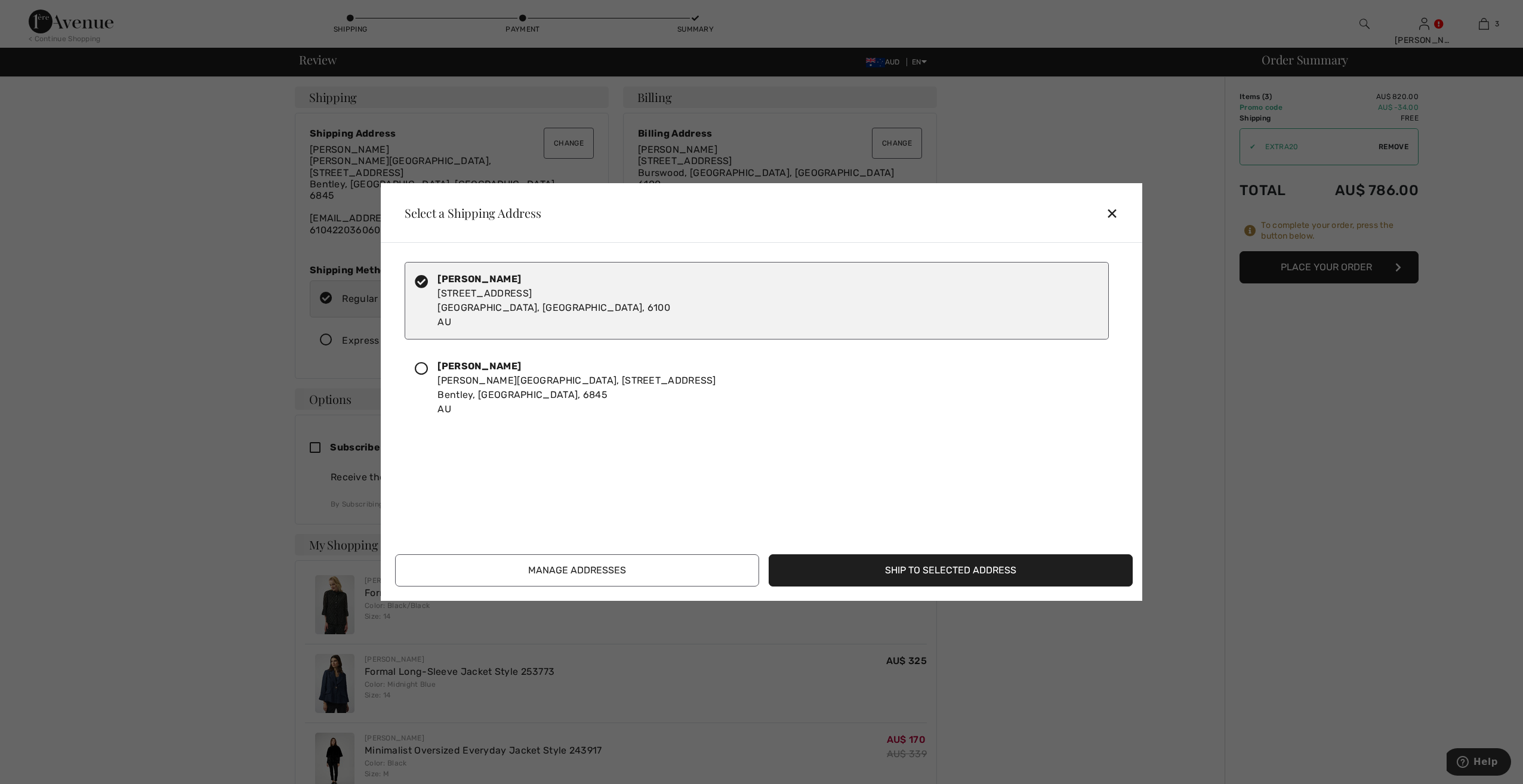
click at [915, 568] on button "Ship to Selected Address" at bounding box center [951, 570] width 364 height 32
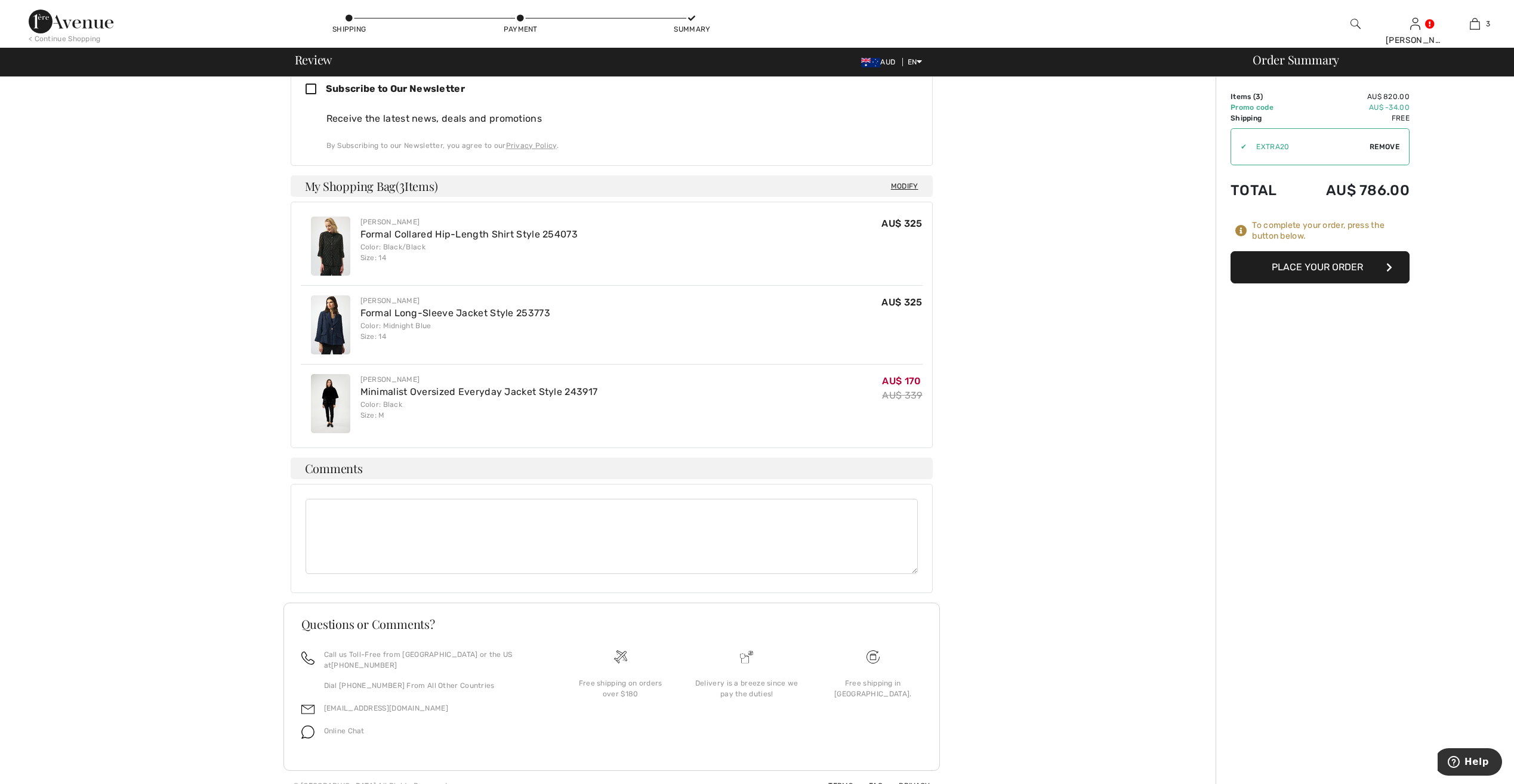
scroll to position [353, 0]
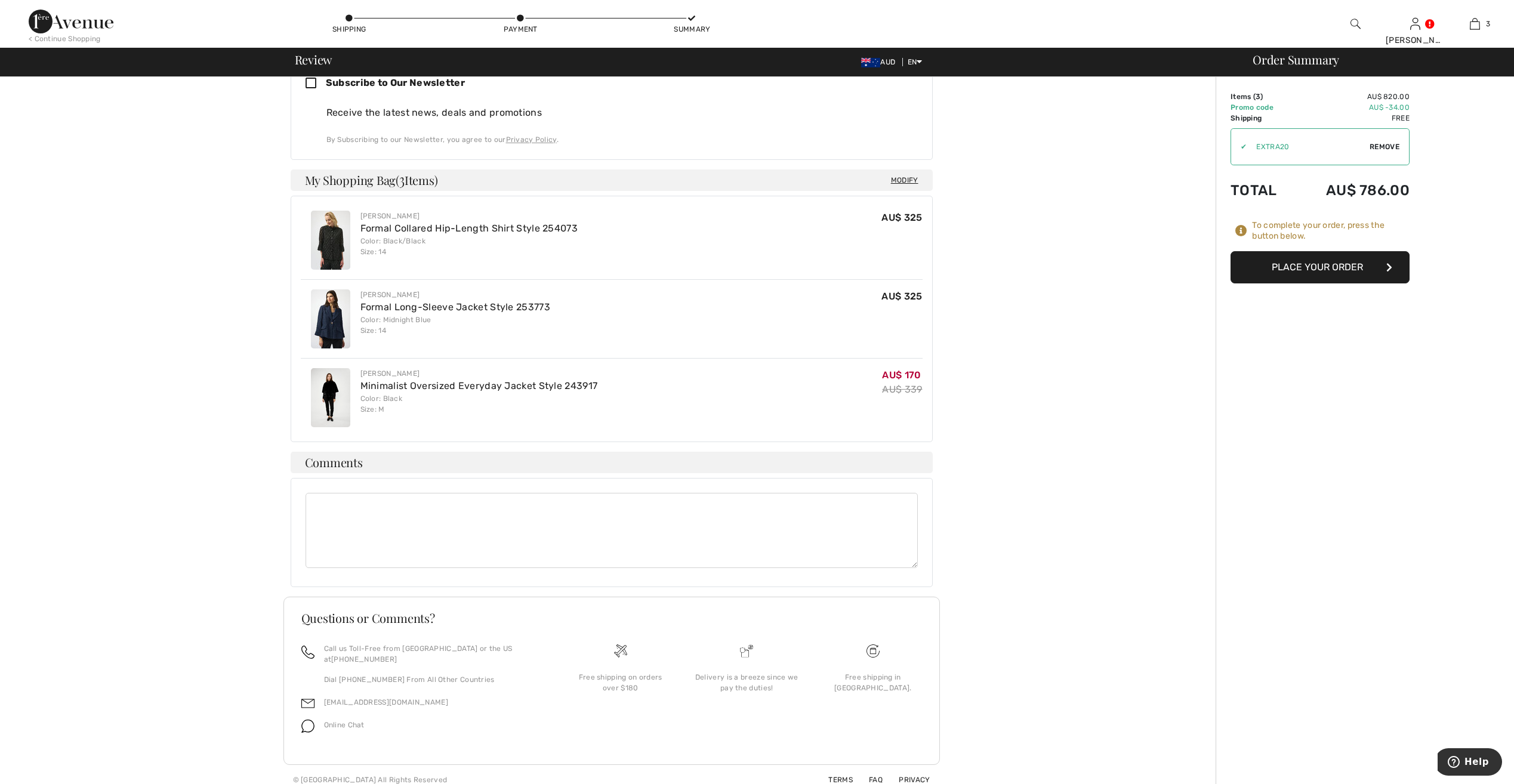
click at [1296, 262] on button "Place Your Order" at bounding box center [1320, 268] width 179 height 32
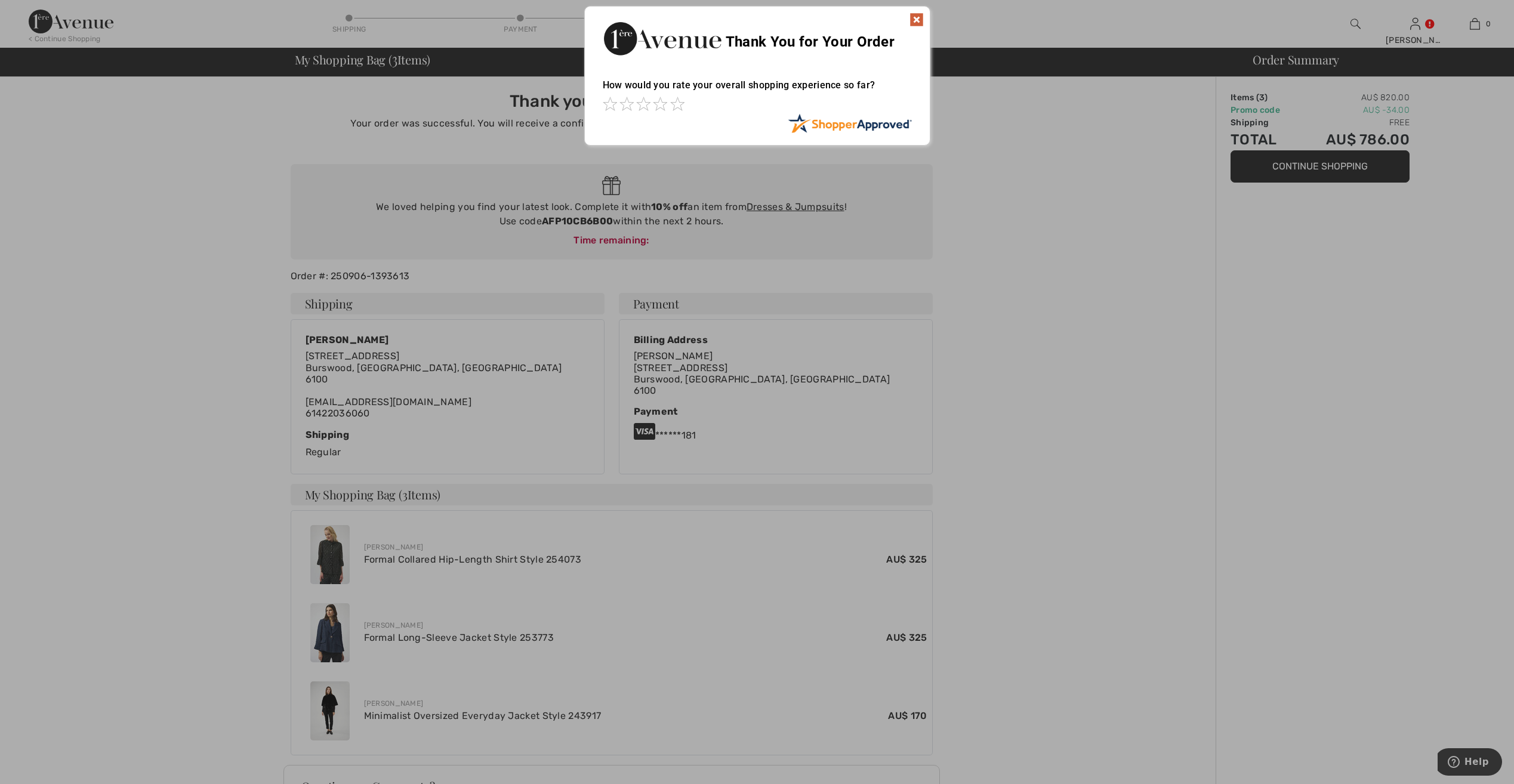
click at [919, 19] on img at bounding box center [917, 20] width 14 height 14
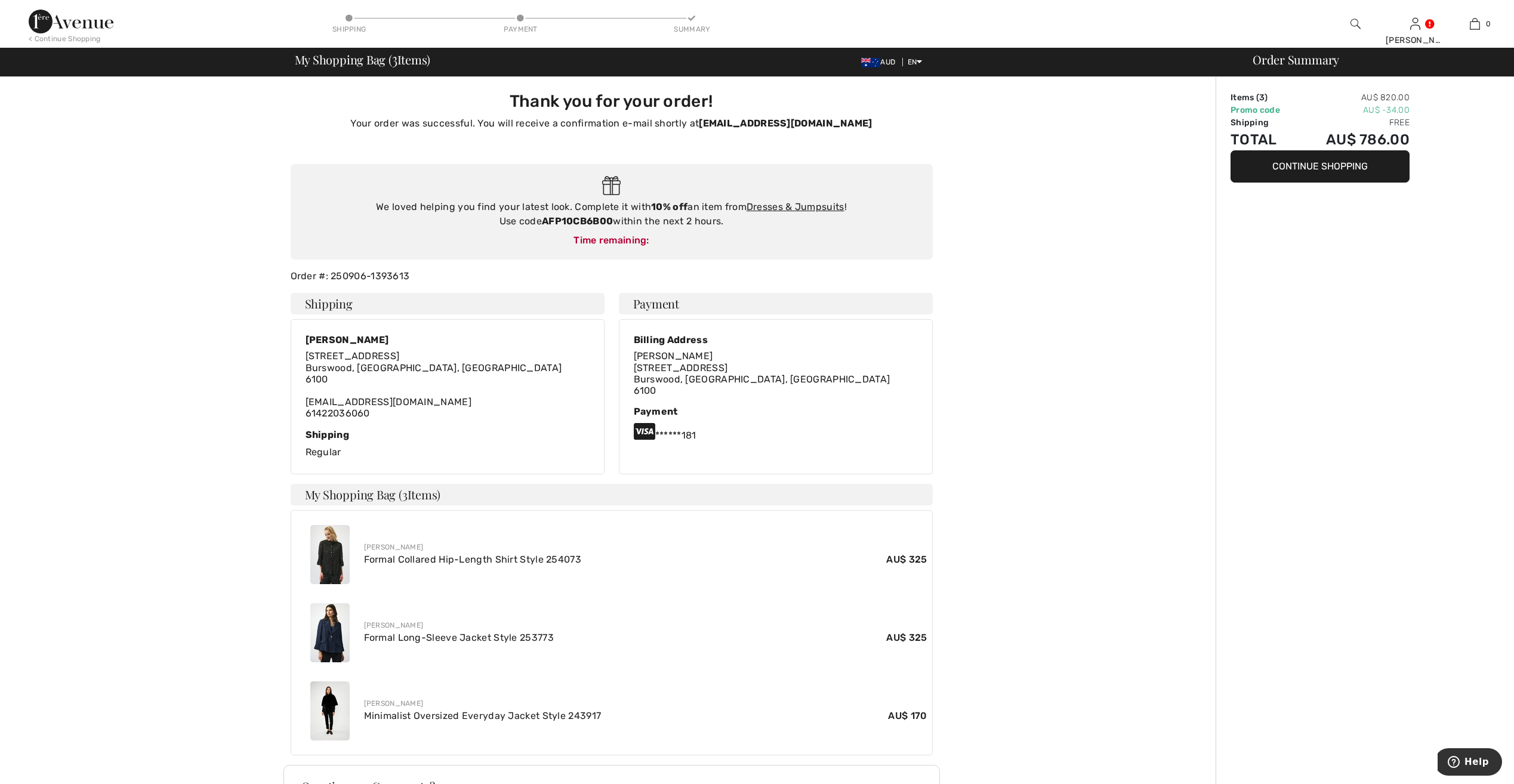
scroll to position [60, 0]
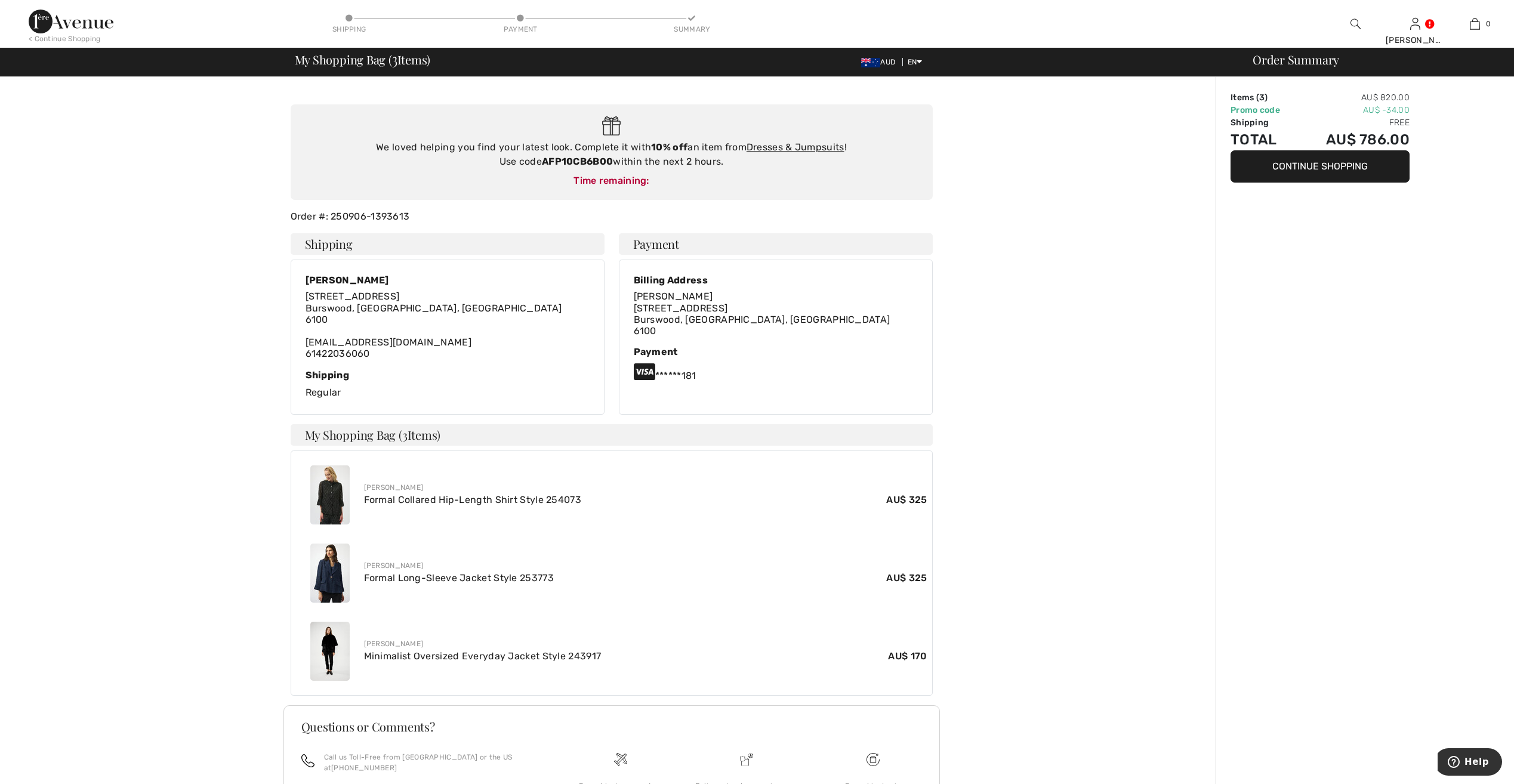
click at [325, 492] on img at bounding box center [330, 495] width 40 height 59
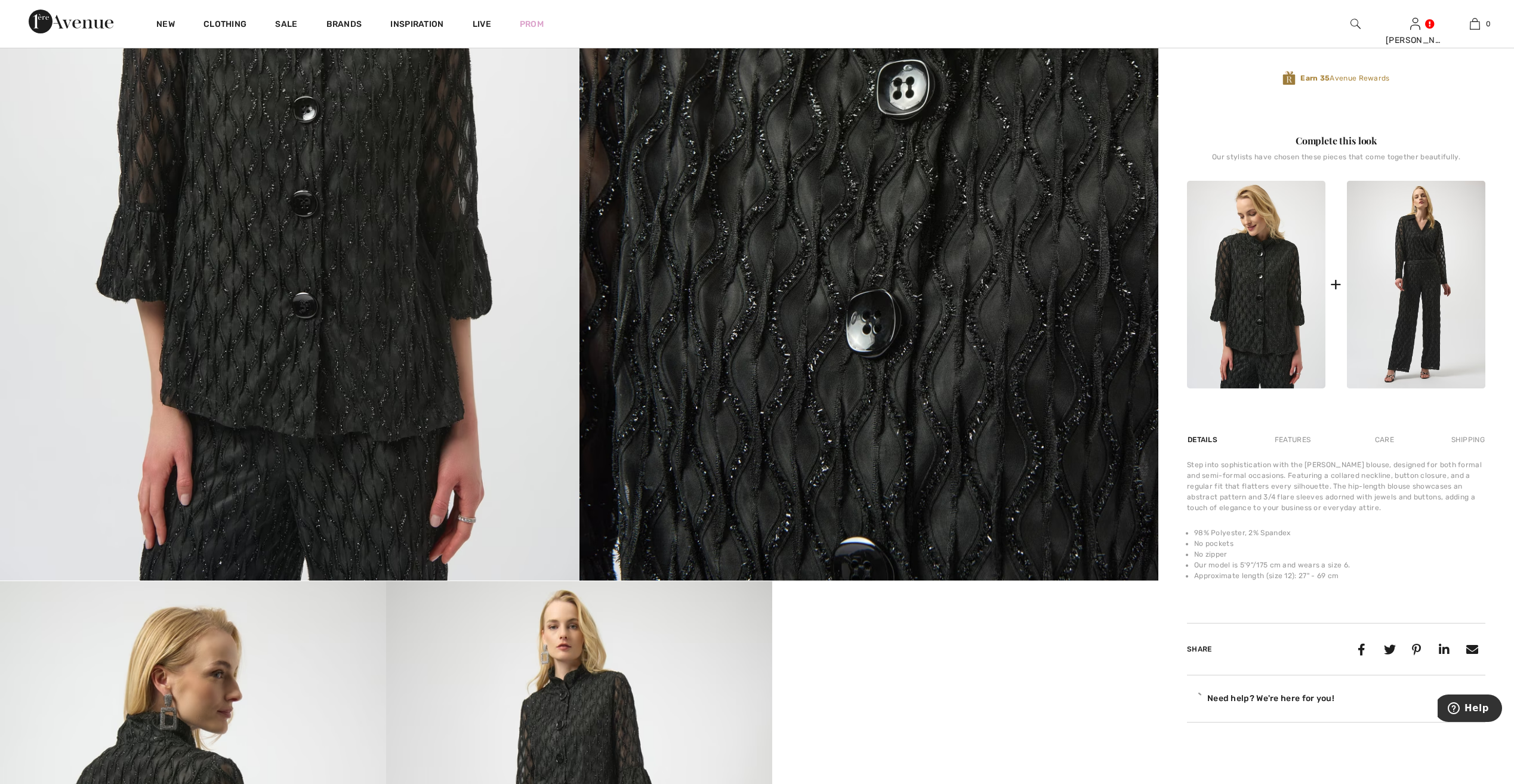
scroll to position [477, 0]
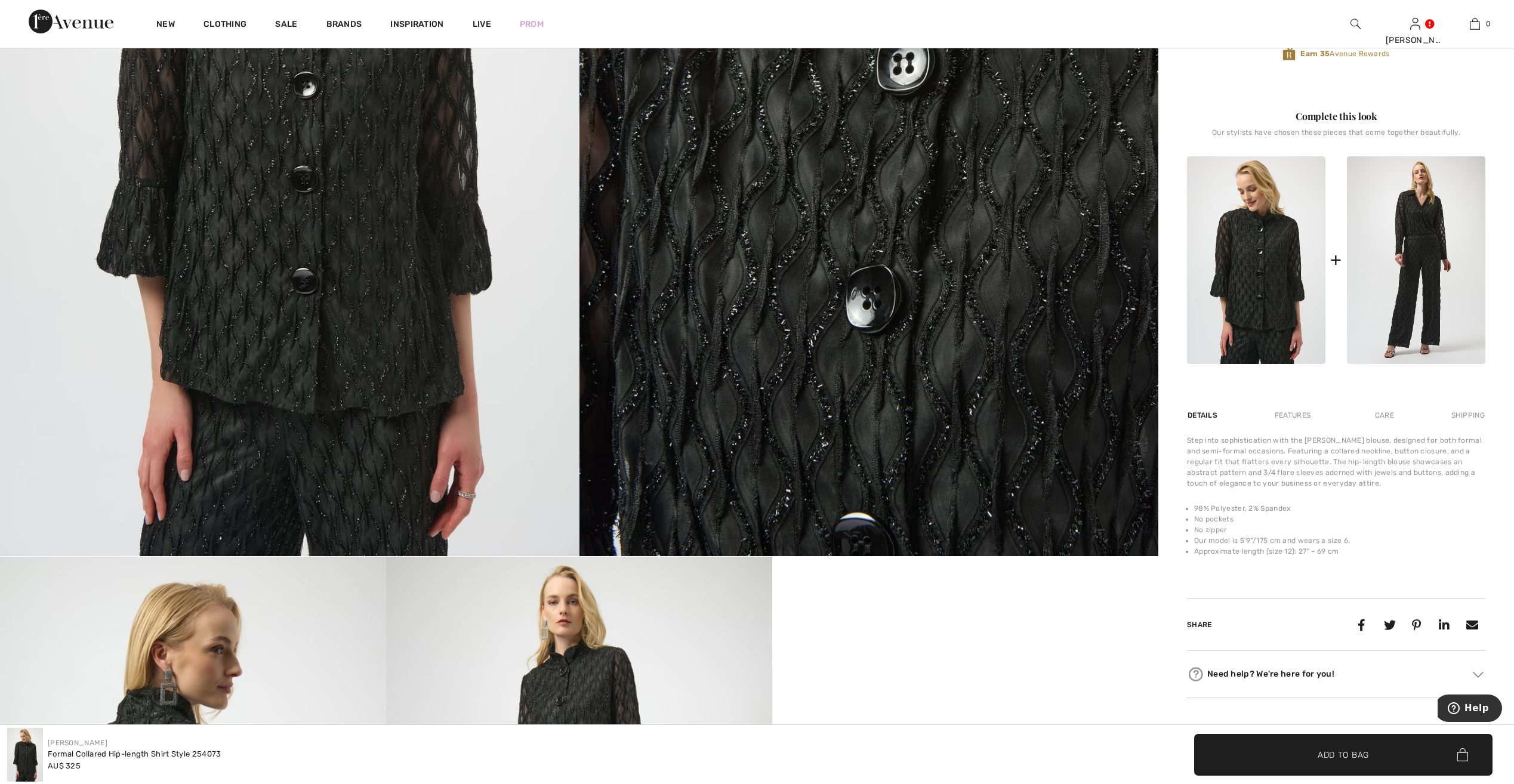
click at [380, 481] on img at bounding box center [290, 123] width 579 height 869
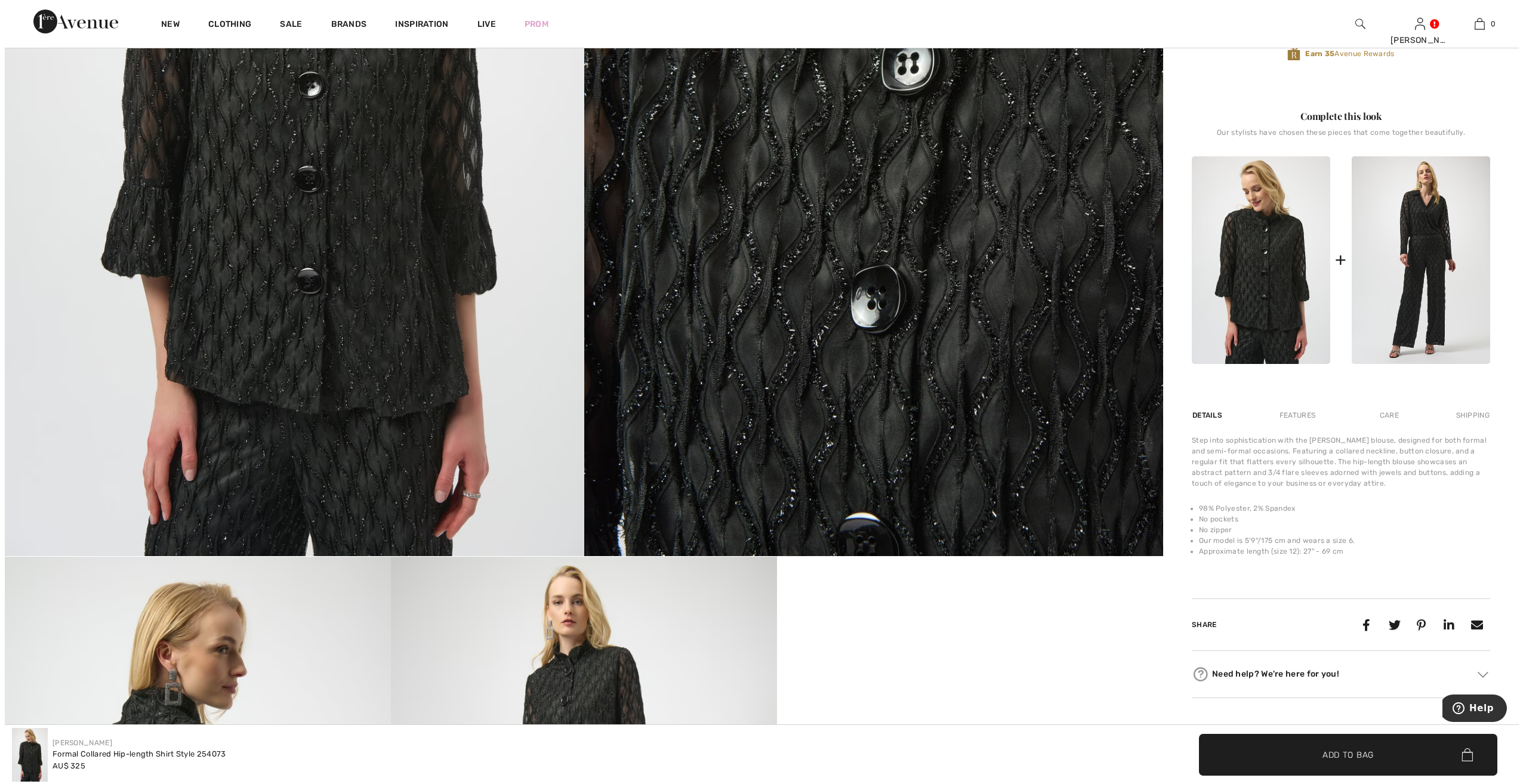
scroll to position [478, 0]
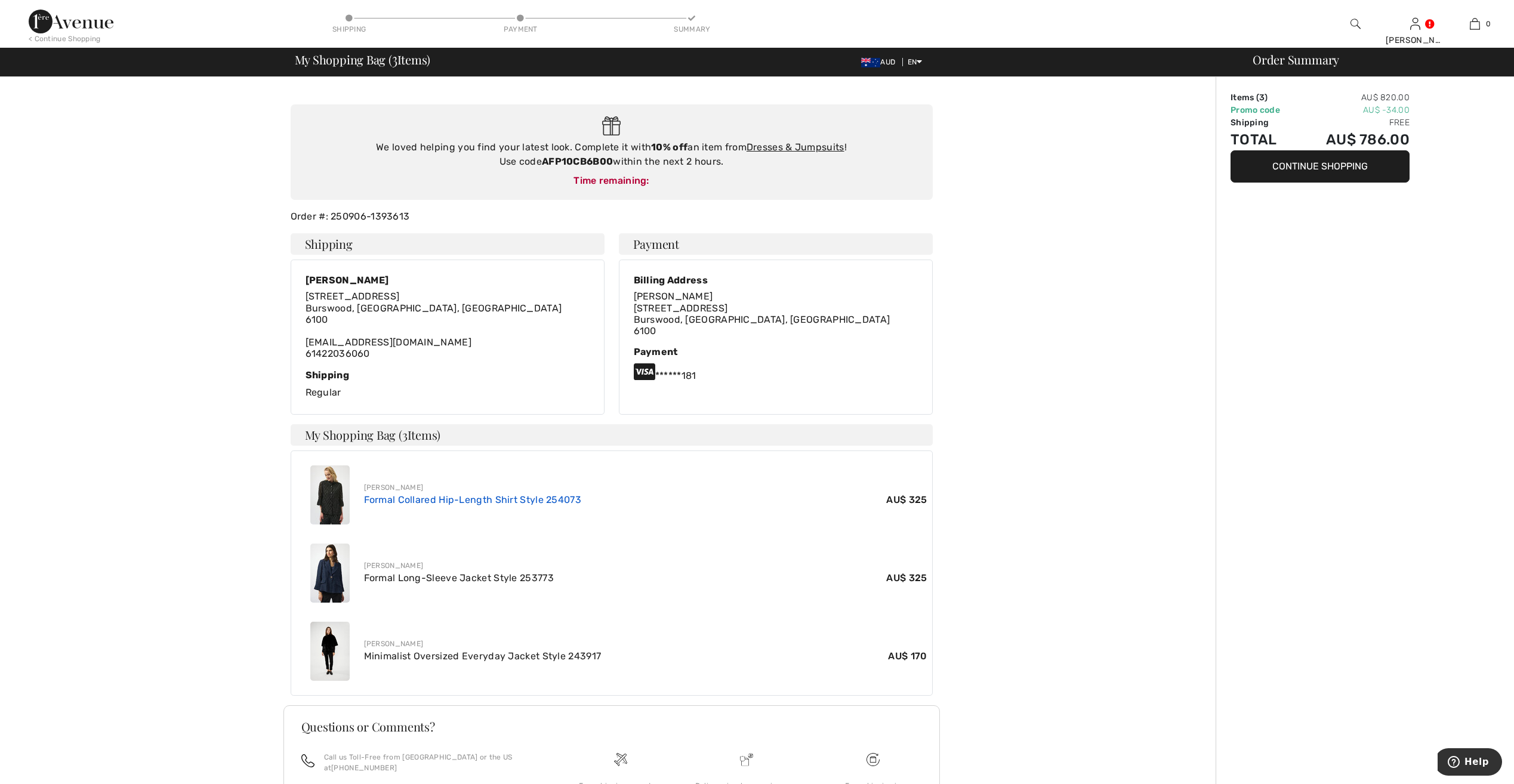
click at [456, 501] on link "Formal Collared Hip-Length Shirt Style 254073" at bounding box center [473, 500] width 218 height 11
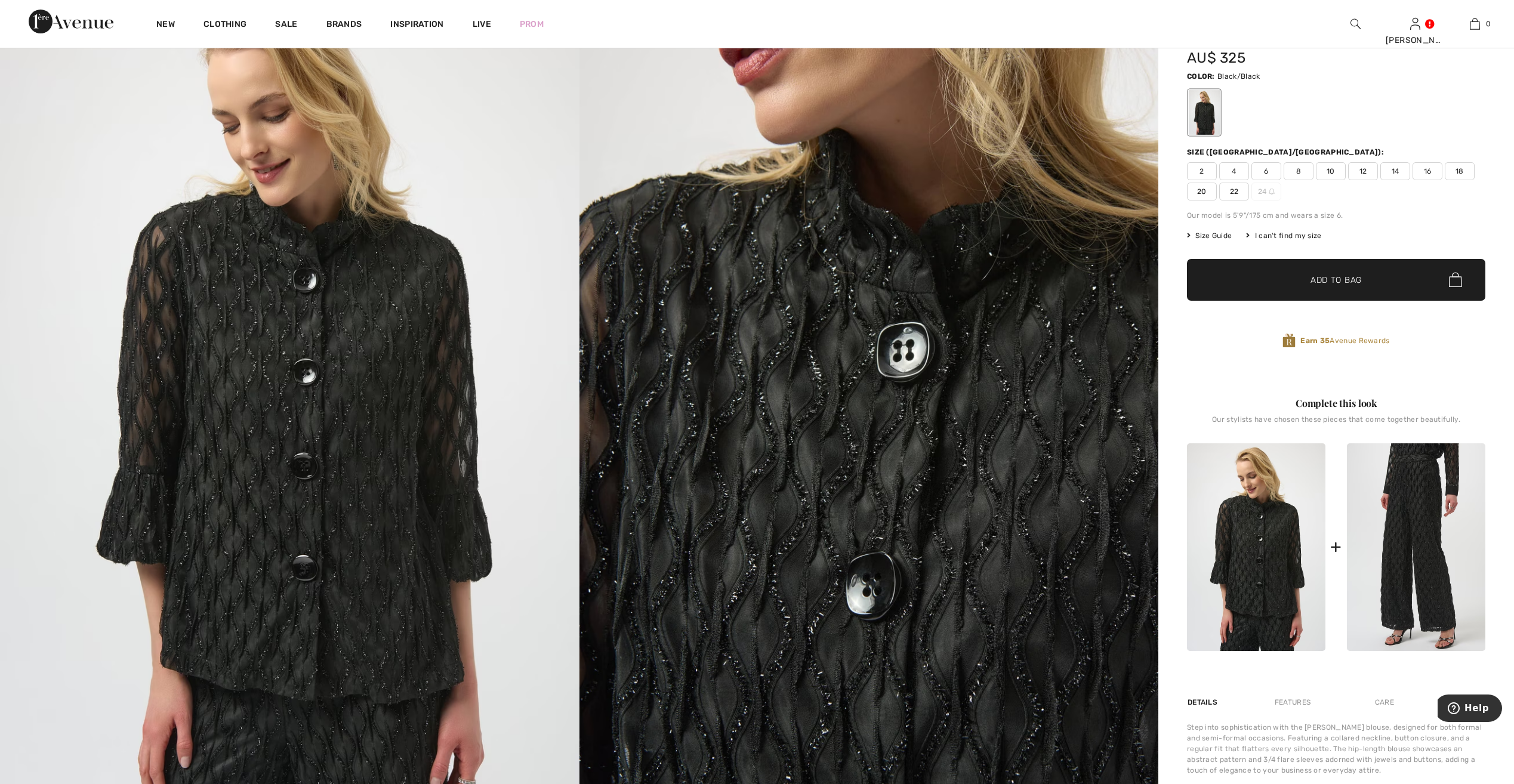
scroll to position [239, 0]
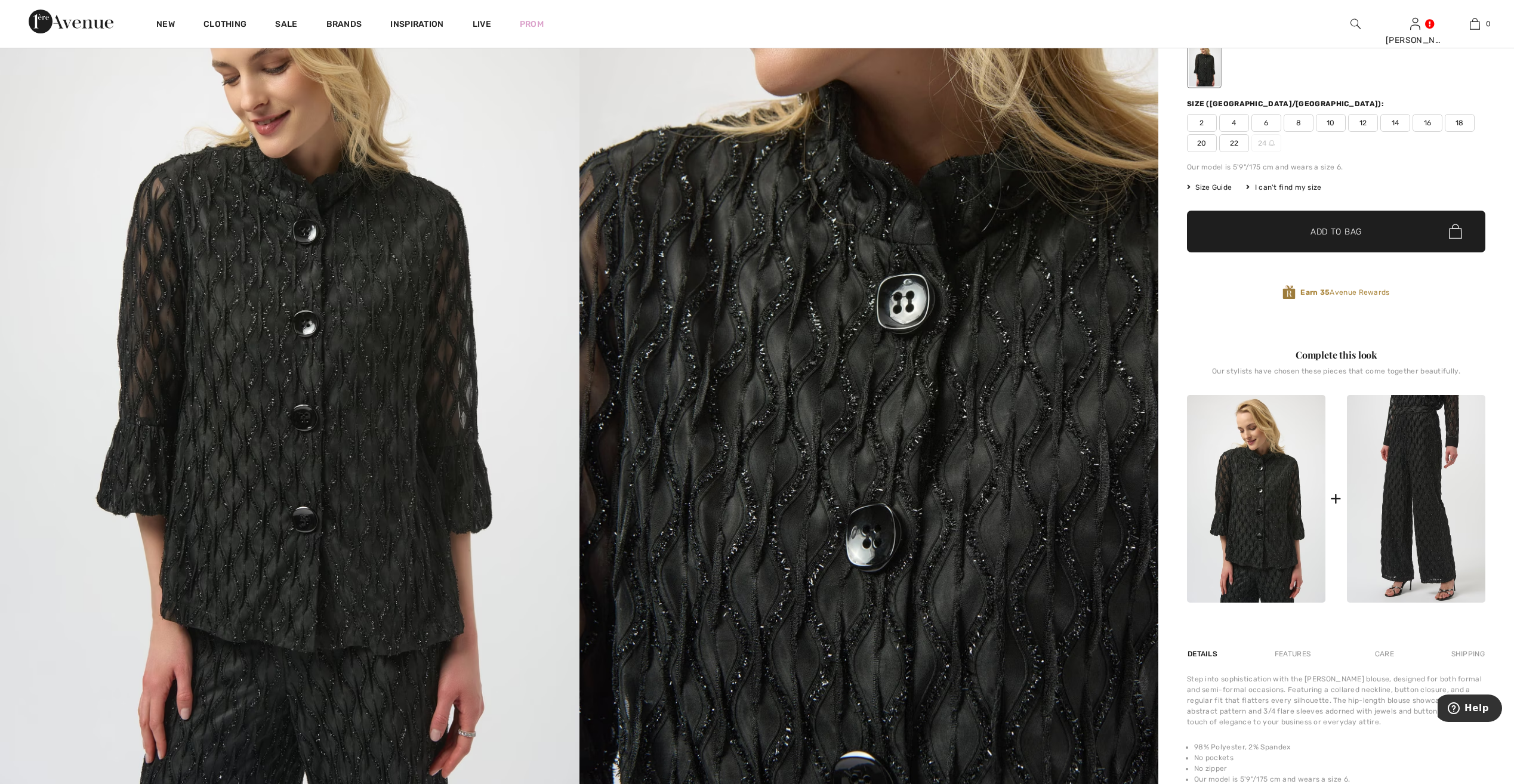
click at [1431, 516] on img at bounding box center [1416, 499] width 139 height 208
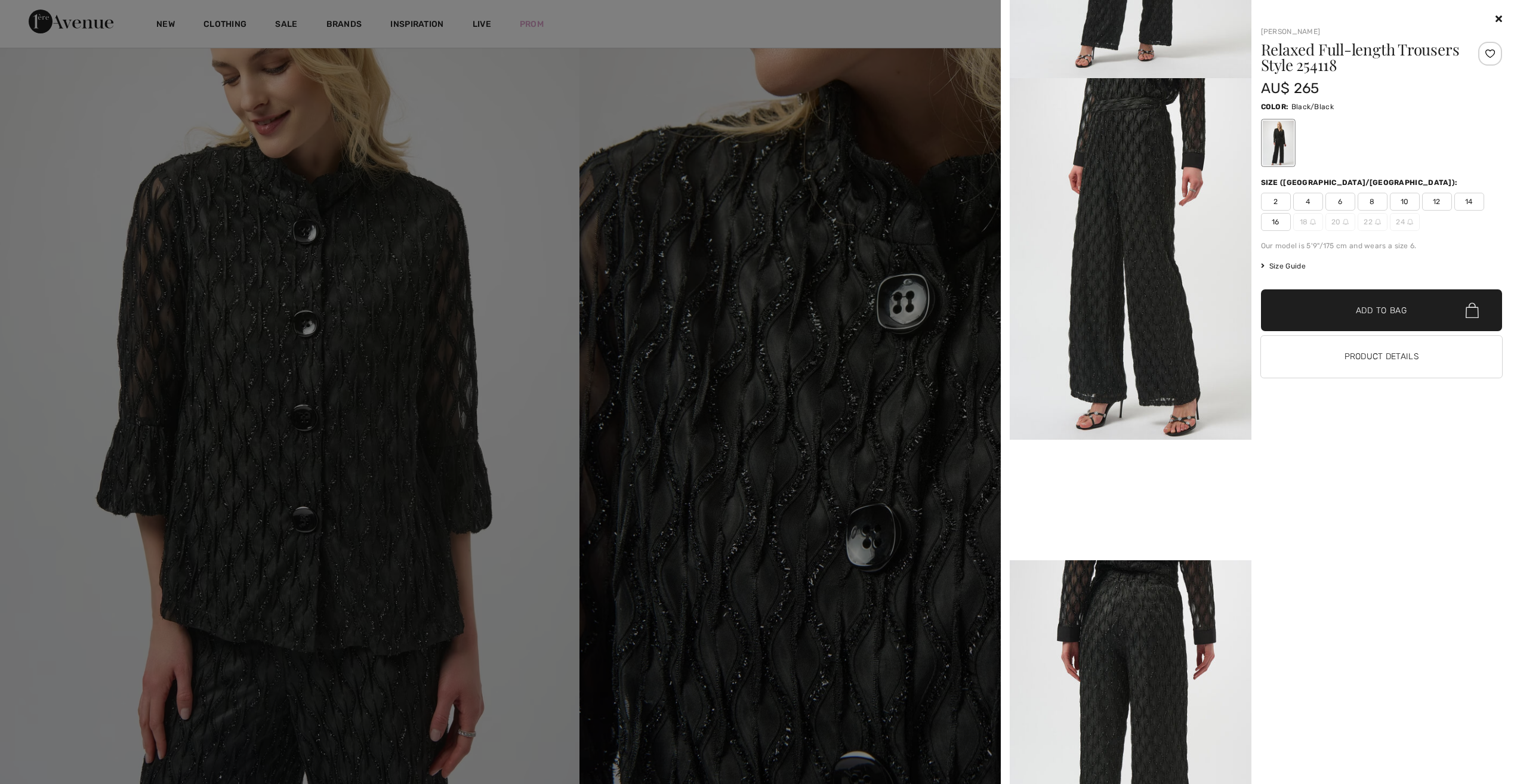
scroll to position [299, 0]
